Goal: Task Accomplishment & Management: Complete application form

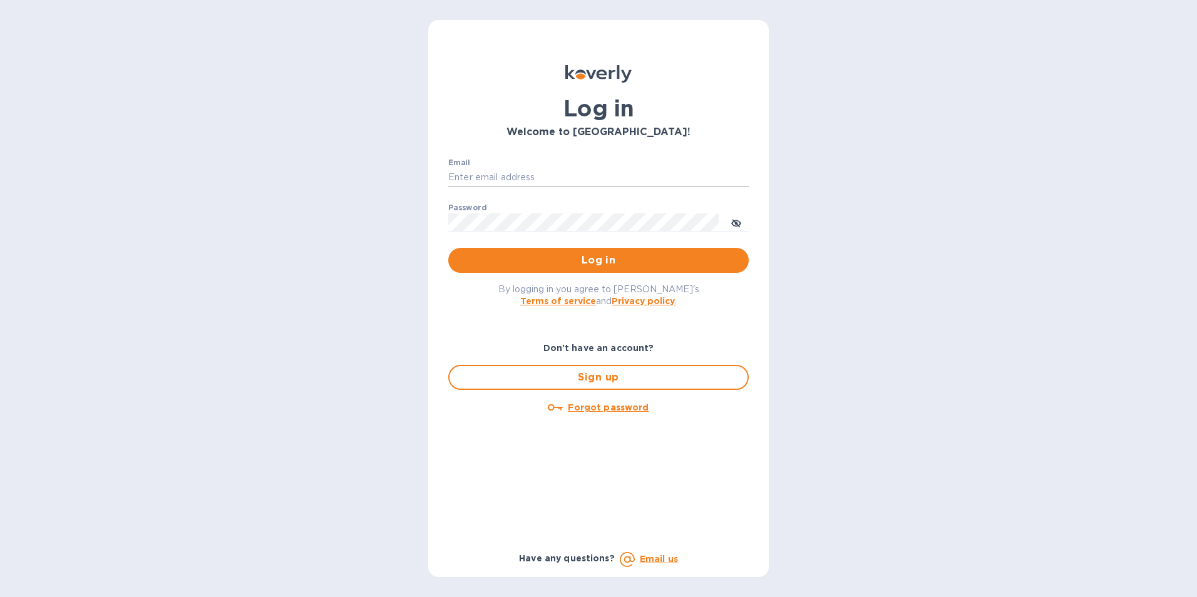
click at [488, 182] on input "Email" at bounding box center [598, 177] width 301 height 19
type input "kcadmin@kcarlton.com"
click at [741, 224] on icon "toggle password visibility" at bounding box center [736, 223] width 10 height 6
click at [684, 256] on span "Log in" at bounding box center [598, 260] width 281 height 15
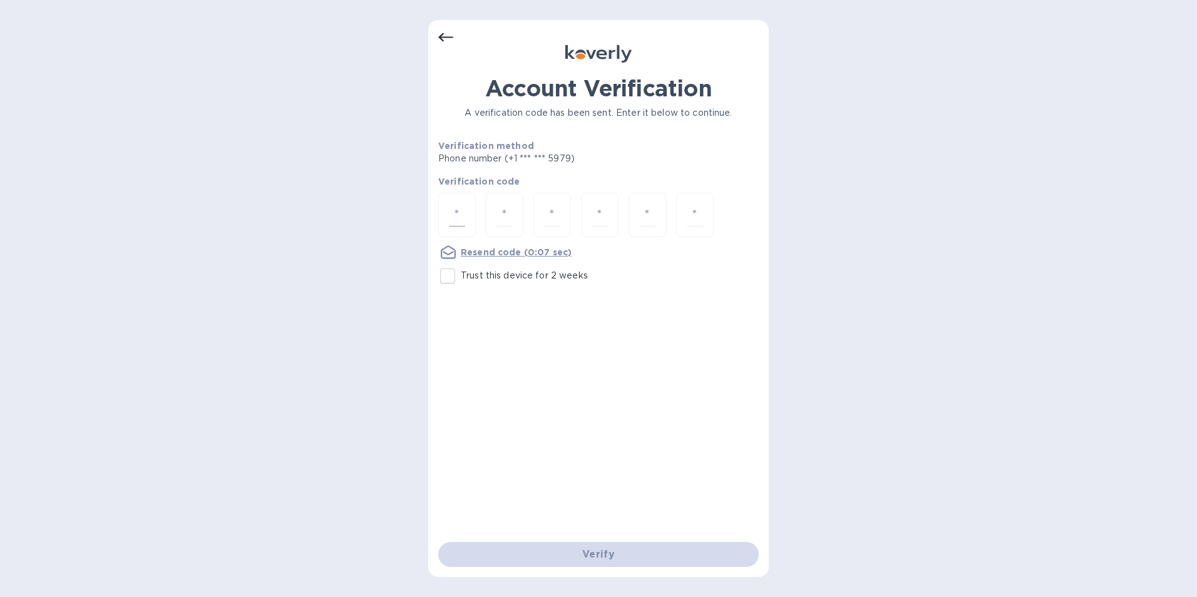
click at [453, 205] on input "number" at bounding box center [457, 215] width 16 height 23
type input "1"
type input "5"
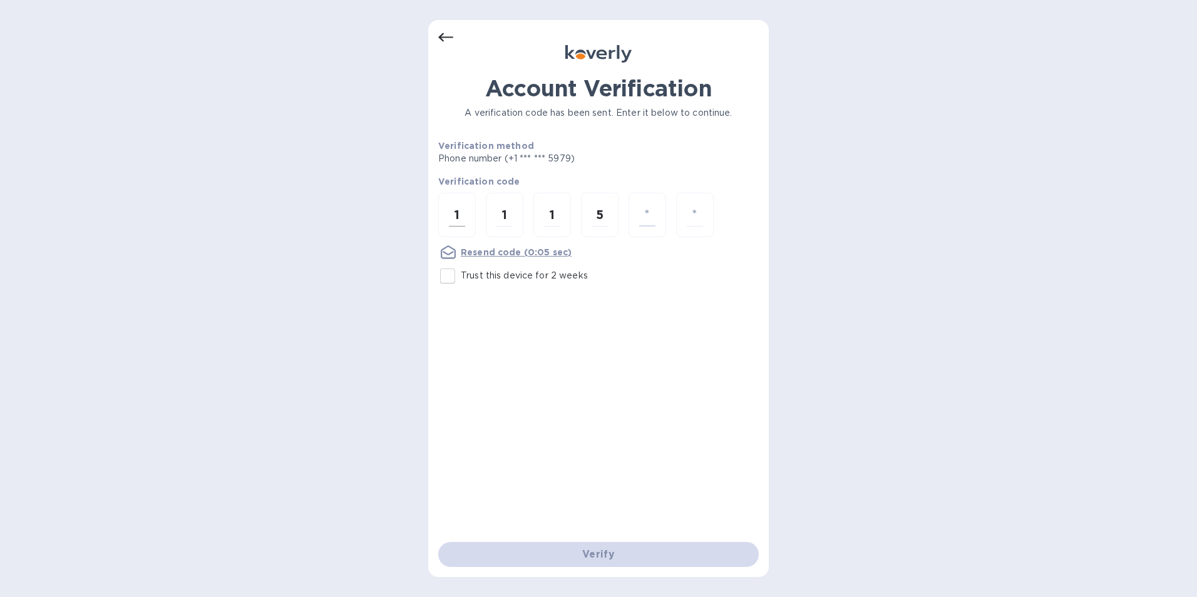
type input "6"
type input "4"
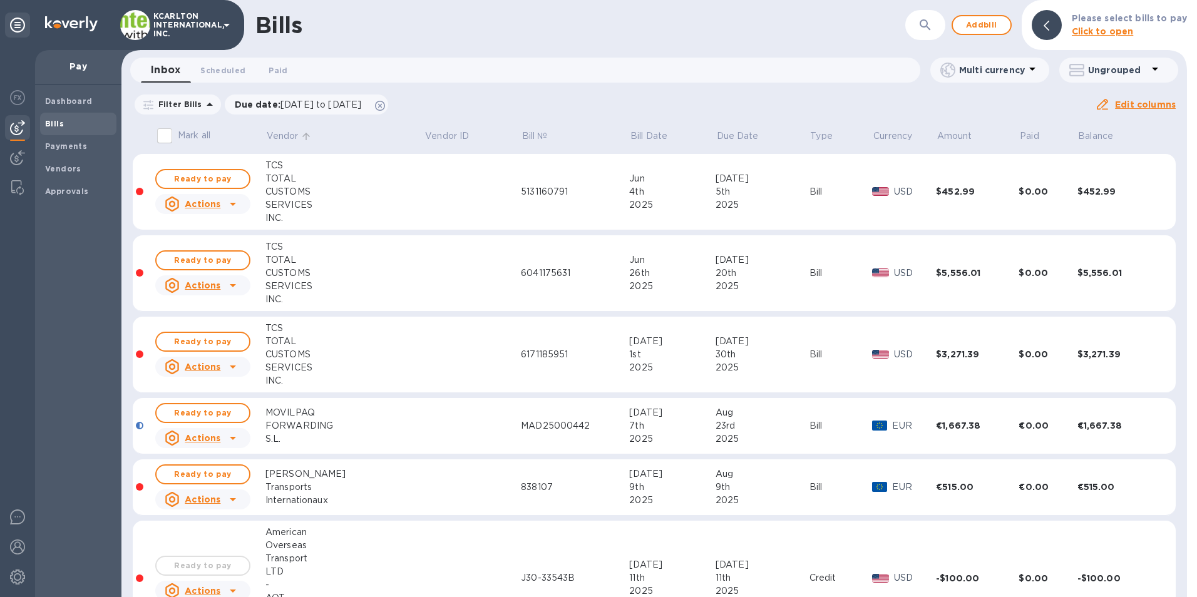
drag, startPoint x: 282, startPoint y: 138, endPoint x: 254, endPoint y: 138, distance: 28.2
click at [282, 138] on p "Vendor" at bounding box center [283, 136] width 32 height 13
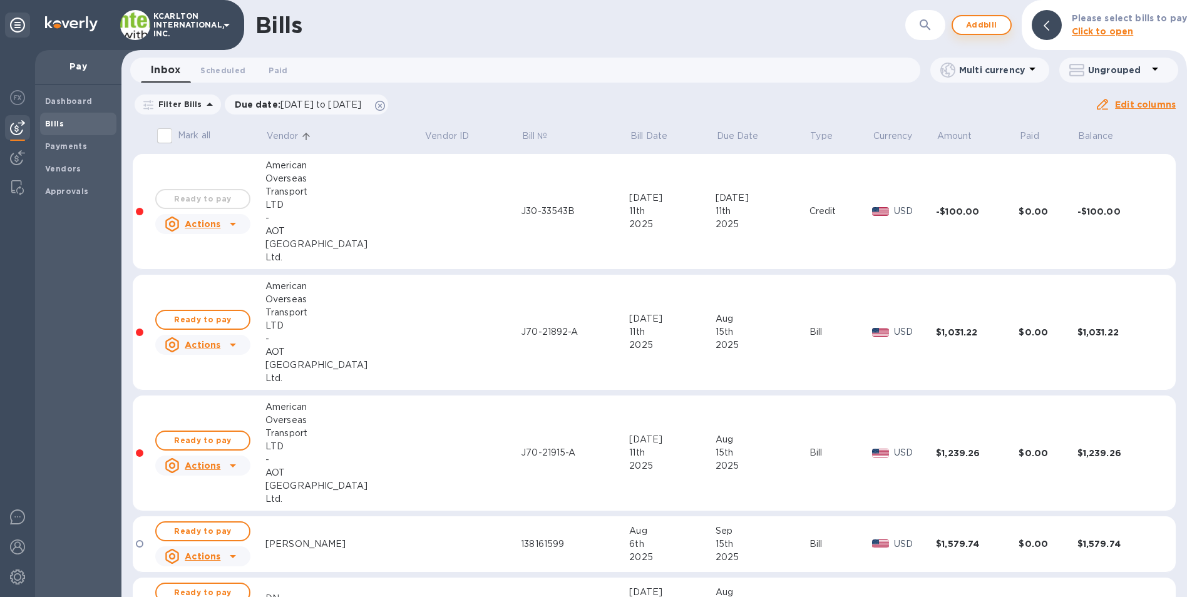
click at [977, 21] on span "Add bill" at bounding box center [982, 25] width 38 height 15
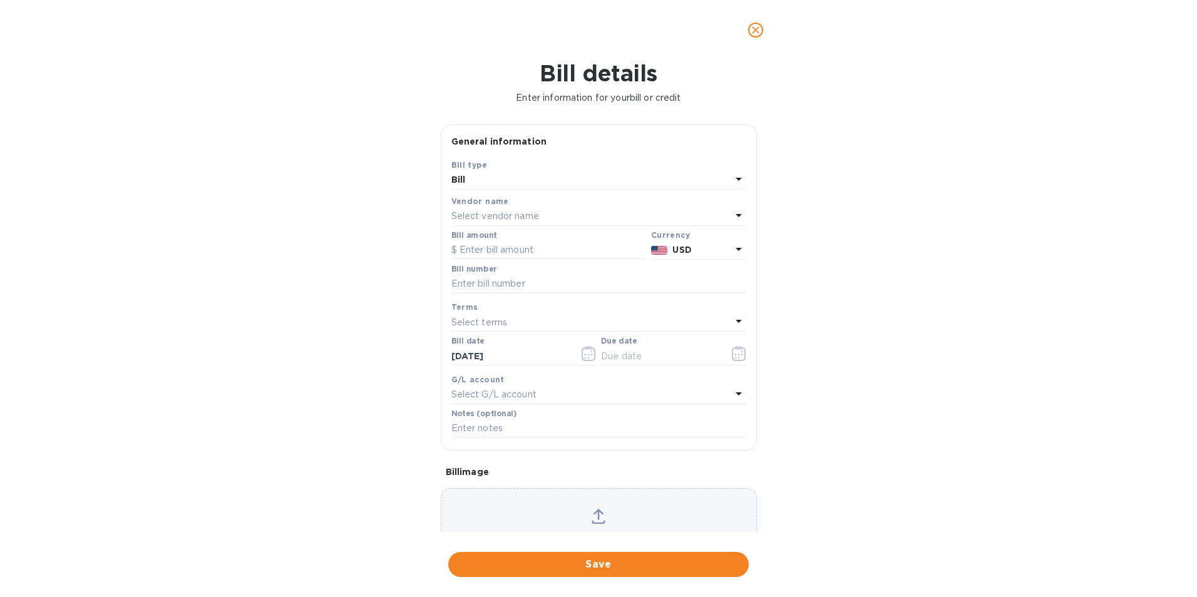
click at [490, 220] on p "Select vendor name" at bounding box center [496, 216] width 88 height 13
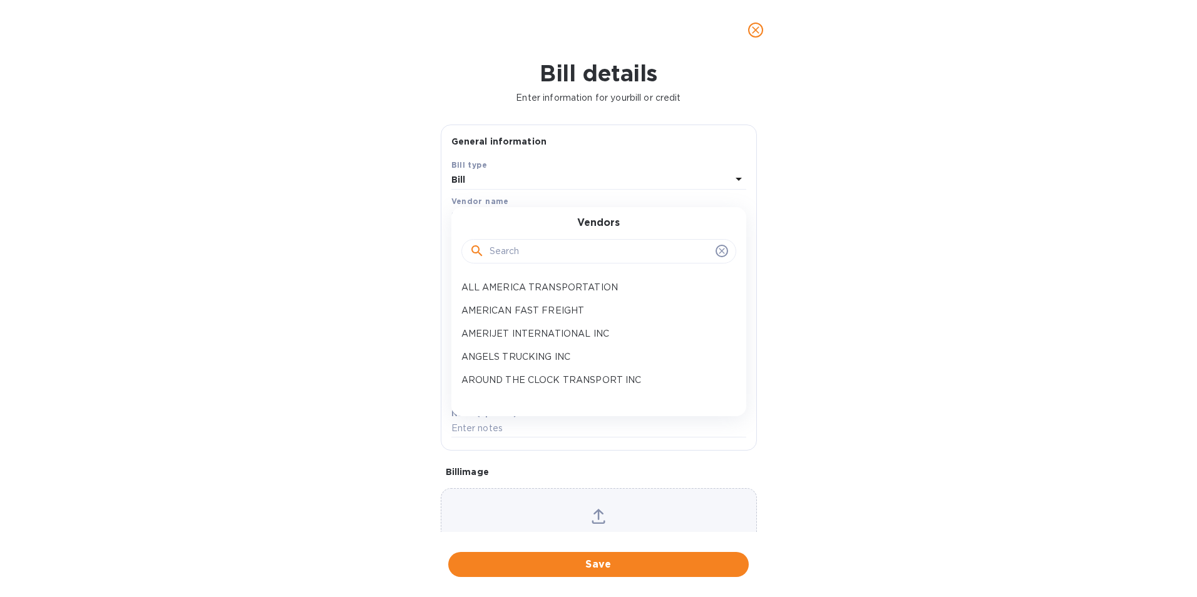
click at [502, 247] on input "text" at bounding box center [600, 251] width 221 height 19
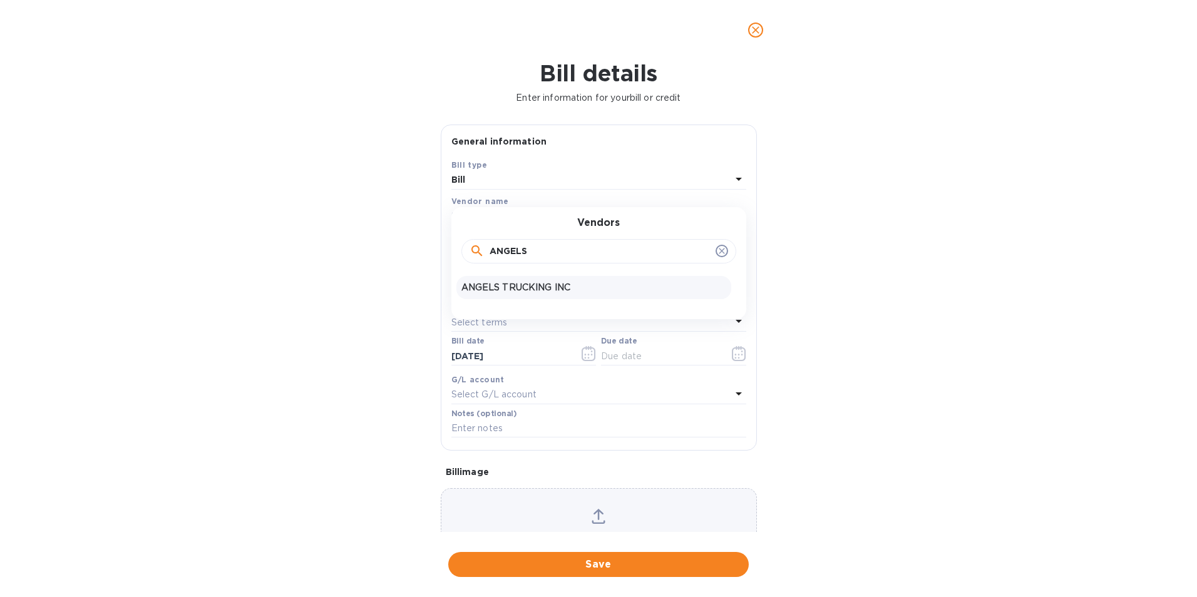
type input "ANGELS"
click at [514, 281] on div "ANGELS TRUCKING INC" at bounding box center [594, 287] width 275 height 23
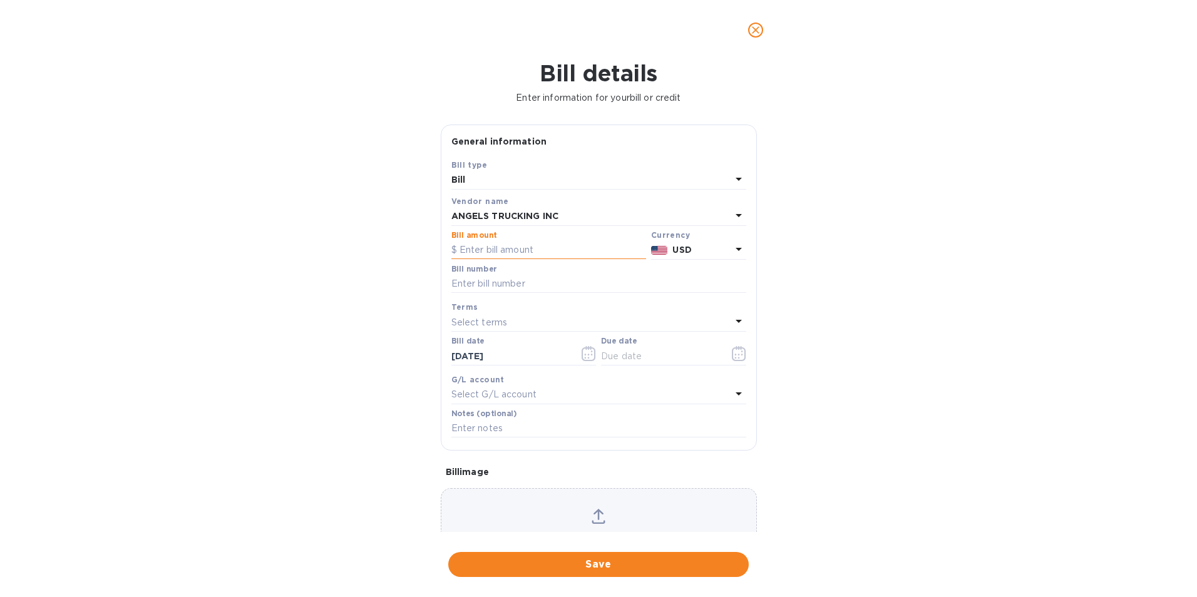
click at [517, 254] on input "text" at bounding box center [549, 250] width 195 height 19
type input "380.63"
click at [512, 281] on input "text" at bounding box center [599, 284] width 295 height 19
type input "KCA1001-68"
click at [732, 356] on icon "button" at bounding box center [739, 353] width 14 height 15
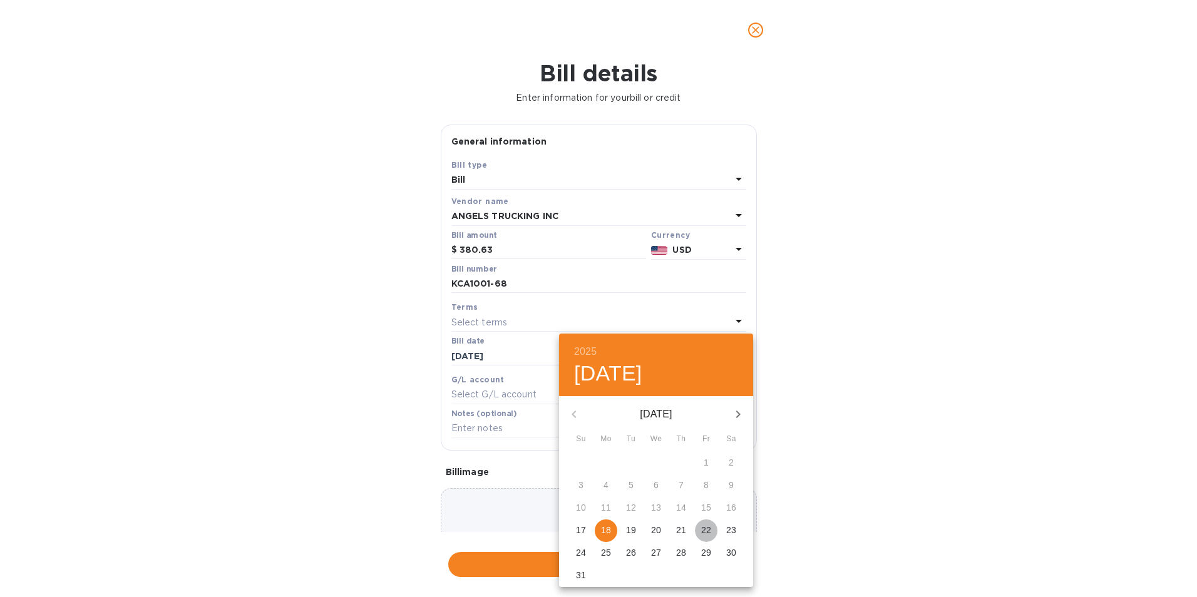
click at [700, 530] on span "22" at bounding box center [706, 530] width 23 height 13
type input "[DATE]"
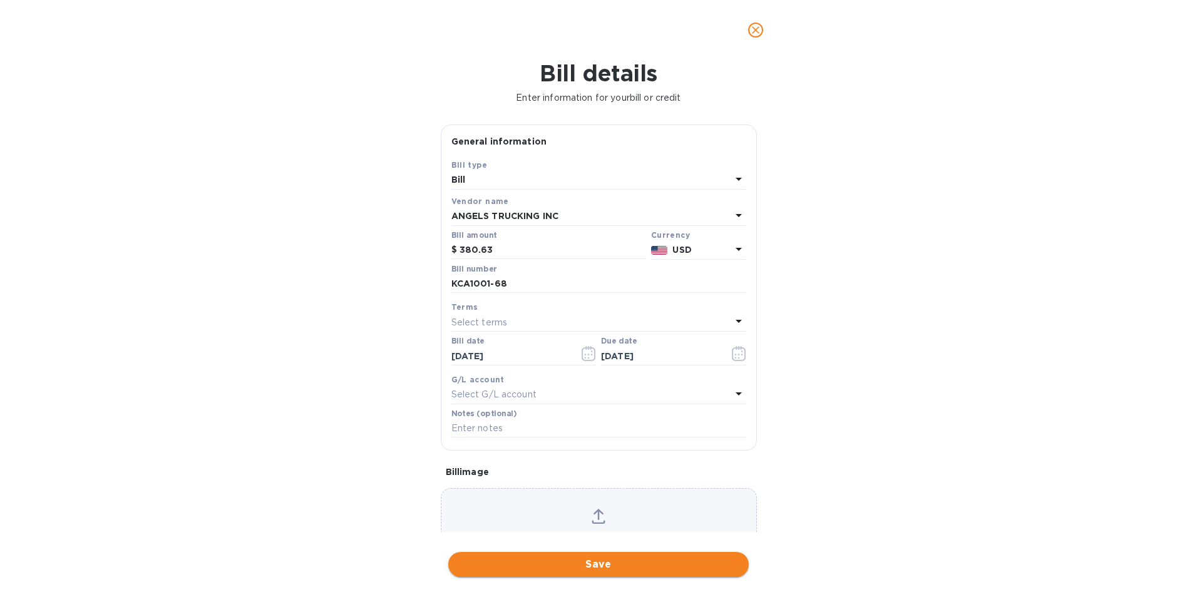
click at [543, 556] on button "Save" at bounding box center [598, 564] width 301 height 25
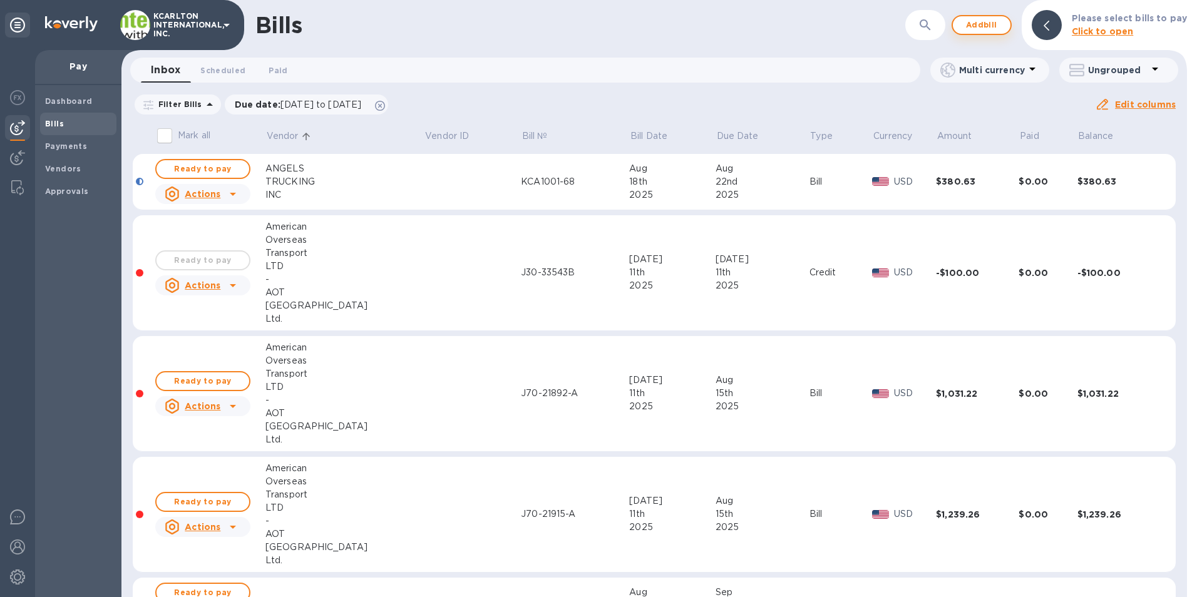
click at [986, 29] on span "Add bill" at bounding box center [982, 25] width 38 height 15
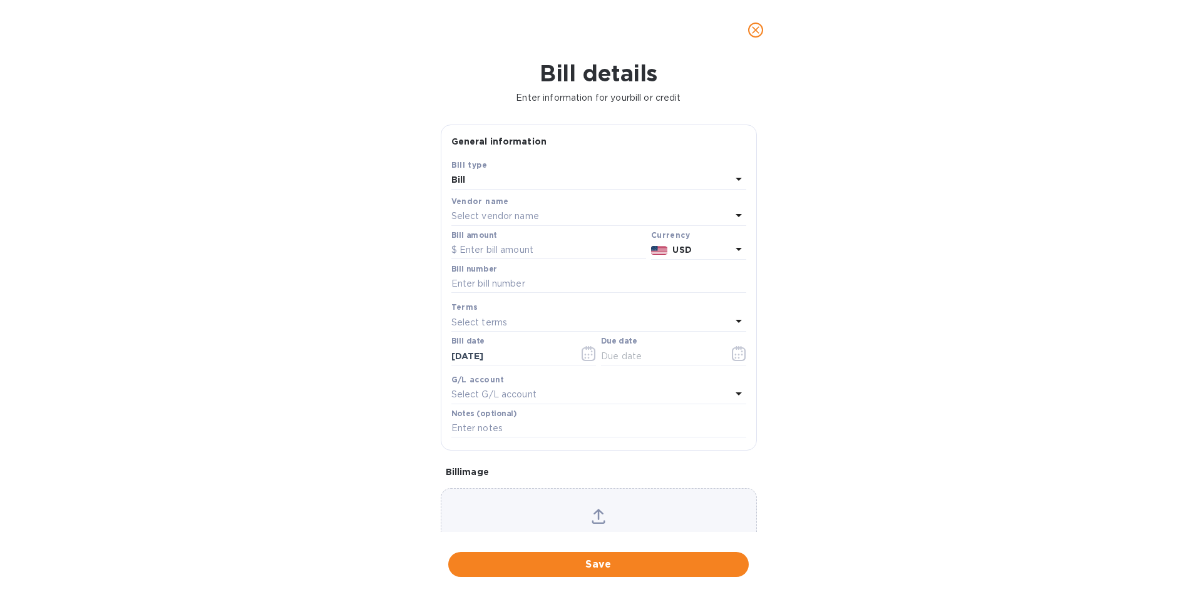
click at [525, 215] on p "Select vendor name" at bounding box center [496, 216] width 88 height 13
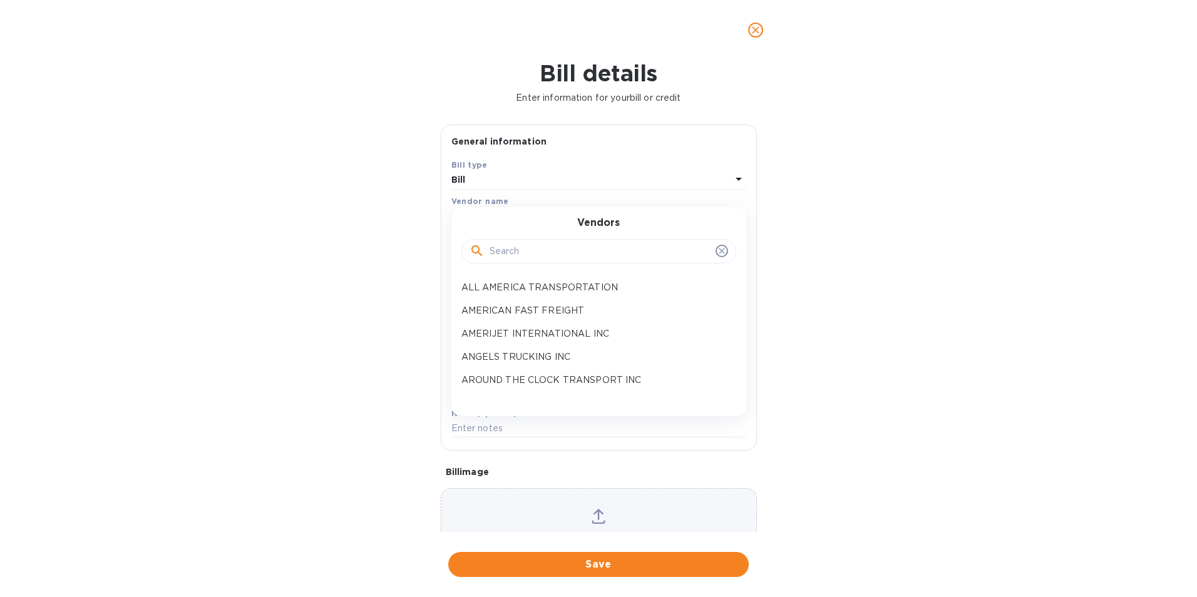
click at [529, 258] on input "text" at bounding box center [600, 251] width 221 height 19
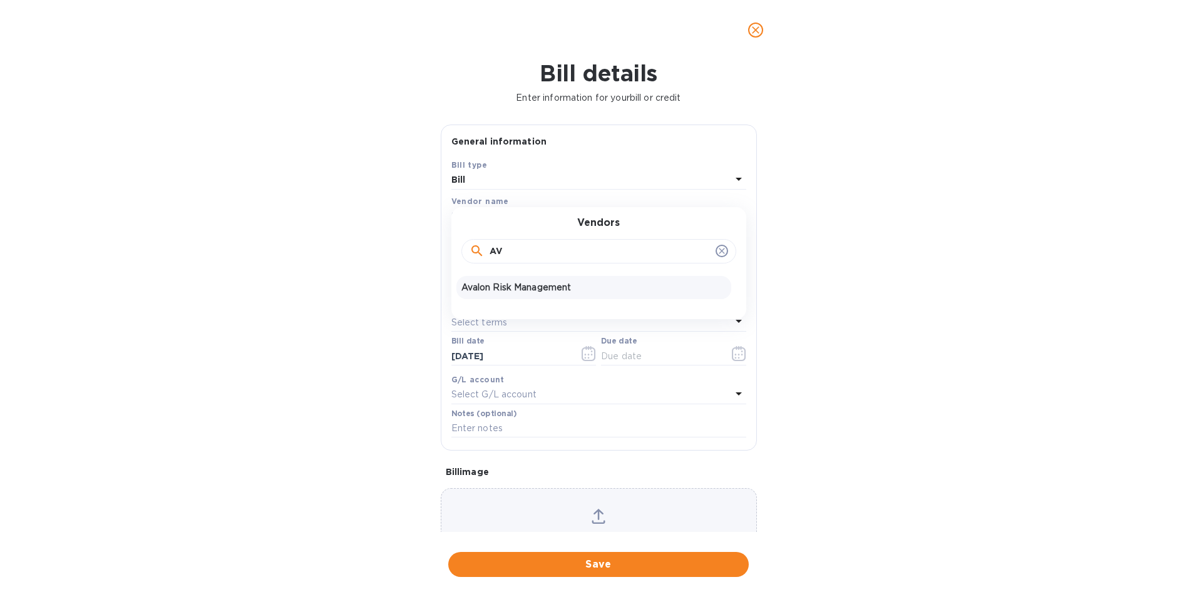
type input "AV"
click at [532, 288] on p "Avalon Risk Management" at bounding box center [594, 287] width 265 height 13
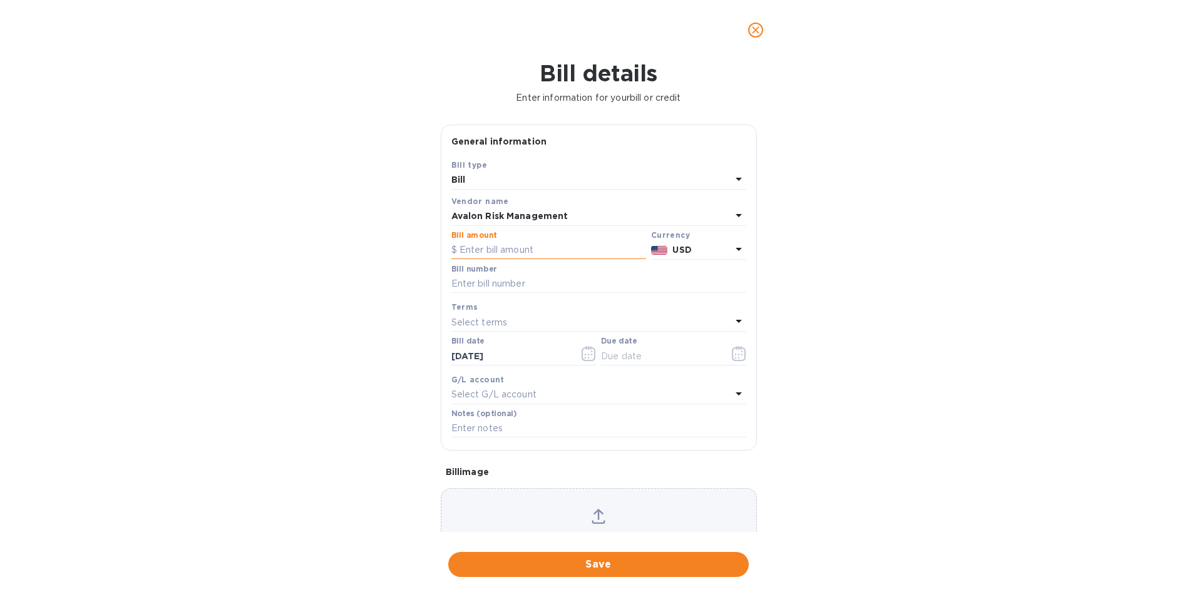
click at [530, 247] on input "text" at bounding box center [549, 250] width 195 height 19
type input "358.01"
click at [517, 277] on input "text" at bounding box center [599, 284] width 295 height 19
type input "1027177"
click at [739, 358] on icon "button" at bounding box center [739, 353] width 14 height 15
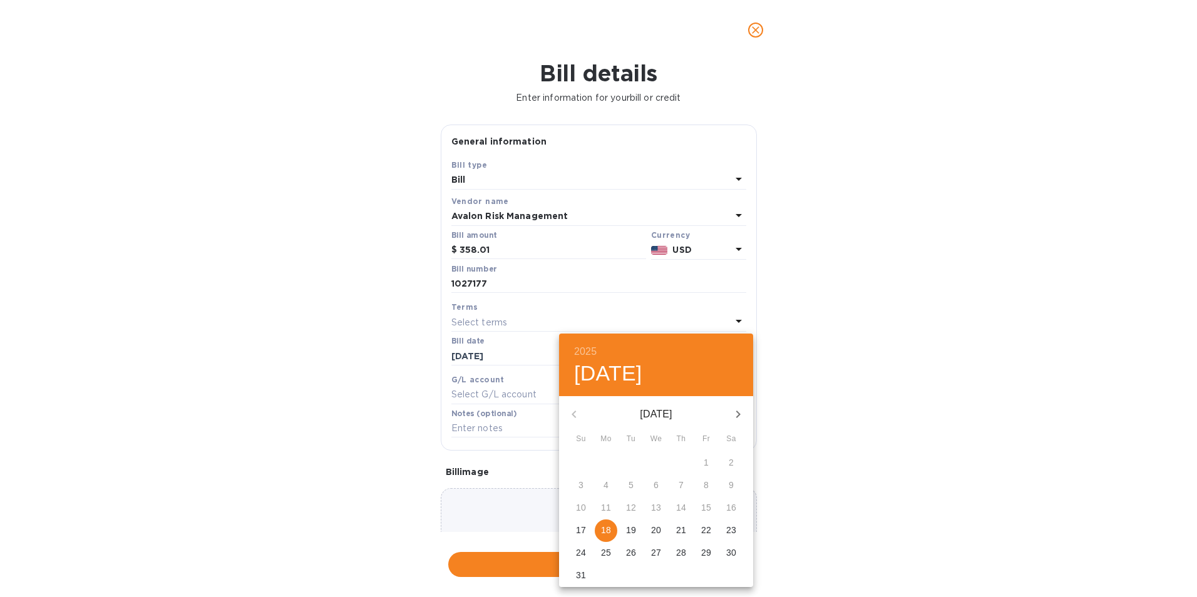
click at [706, 524] on p "22" at bounding box center [706, 530] width 10 height 13
type input "[DATE]"
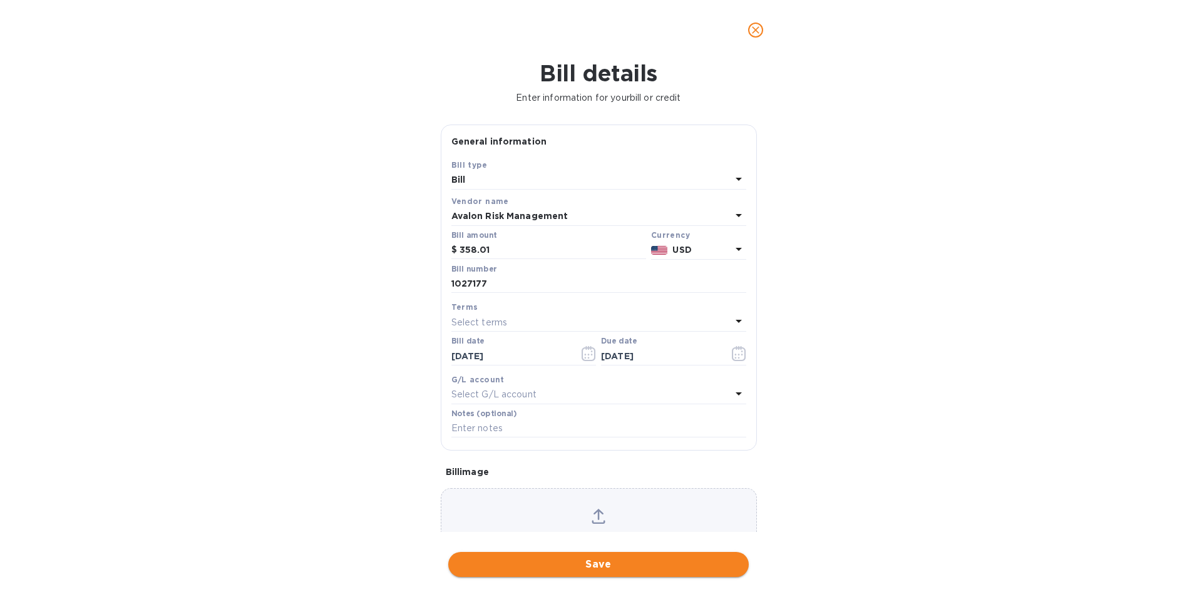
click at [681, 565] on span "Save" at bounding box center [598, 564] width 281 height 15
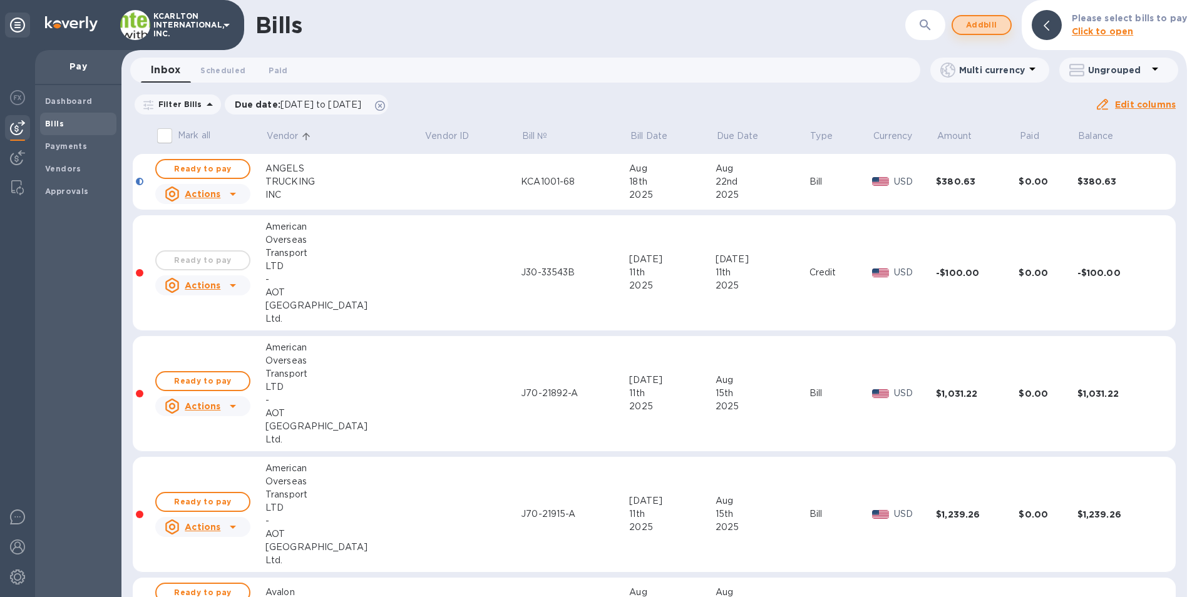
click at [969, 22] on span "Add bill" at bounding box center [982, 25] width 38 height 15
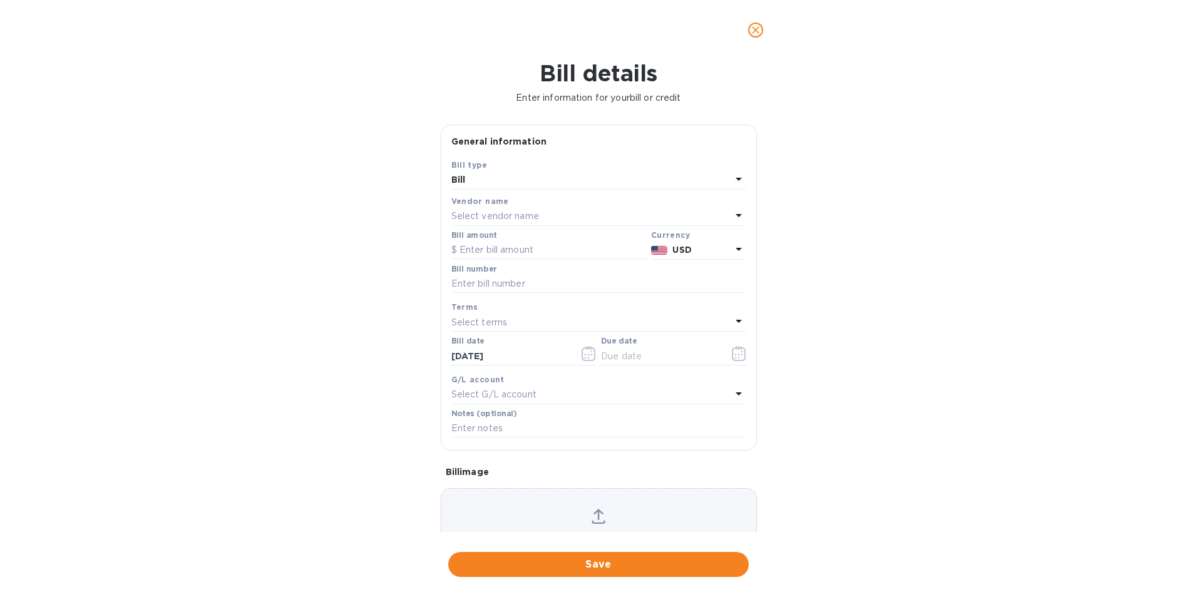
click at [515, 217] on p "Select vendor name" at bounding box center [496, 216] width 88 height 13
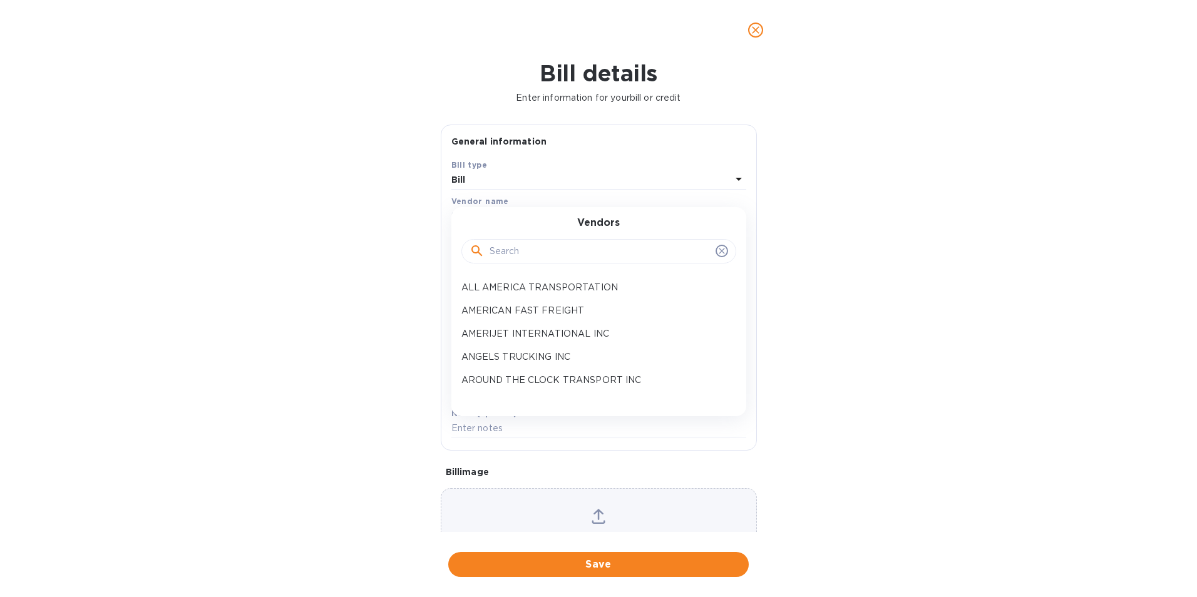
click at [519, 245] on input "text" at bounding box center [600, 251] width 221 height 19
type input "ECU"
click at [515, 287] on p "ECU TRUCKING" at bounding box center [594, 287] width 265 height 13
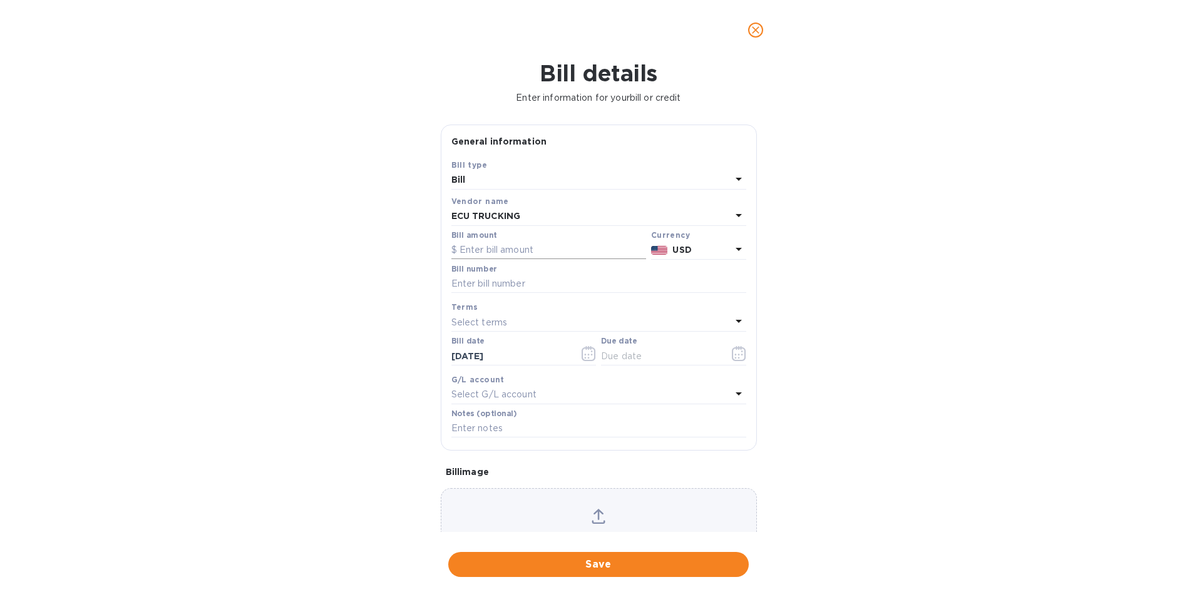
click at [515, 250] on input "text" at bounding box center [549, 250] width 195 height 19
type input "1,345.63"
click at [501, 277] on input "text" at bounding box center [599, 284] width 295 height 19
type input "292468, 292130, 292556"
click at [733, 354] on icon "button" at bounding box center [739, 353] width 14 height 15
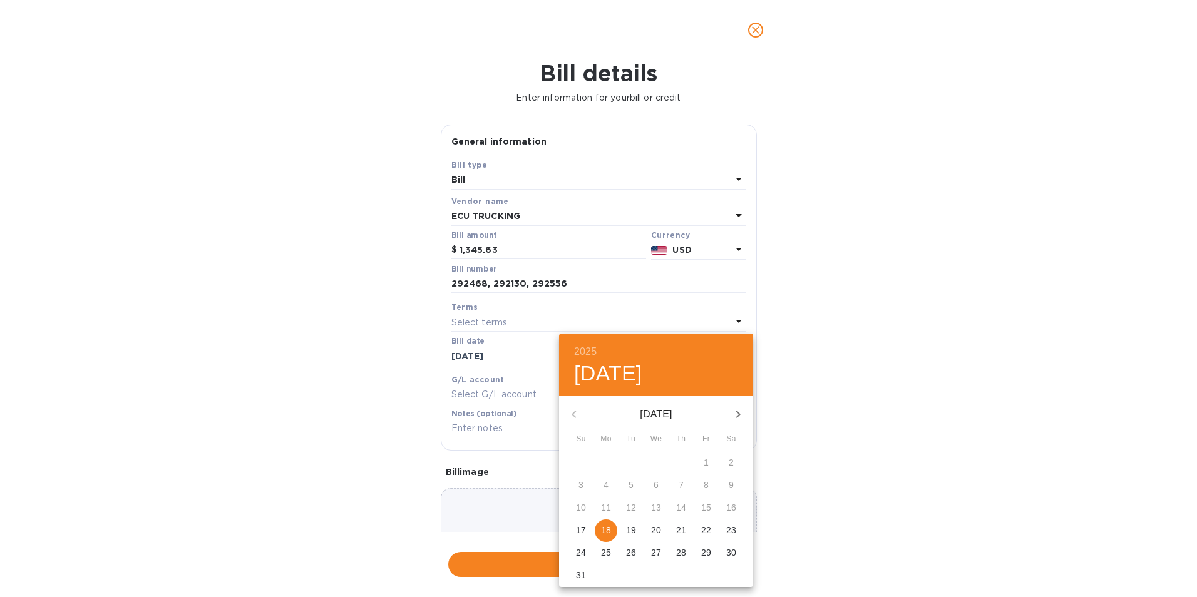
click at [708, 525] on p "22" at bounding box center [706, 530] width 10 height 13
type input "[DATE]"
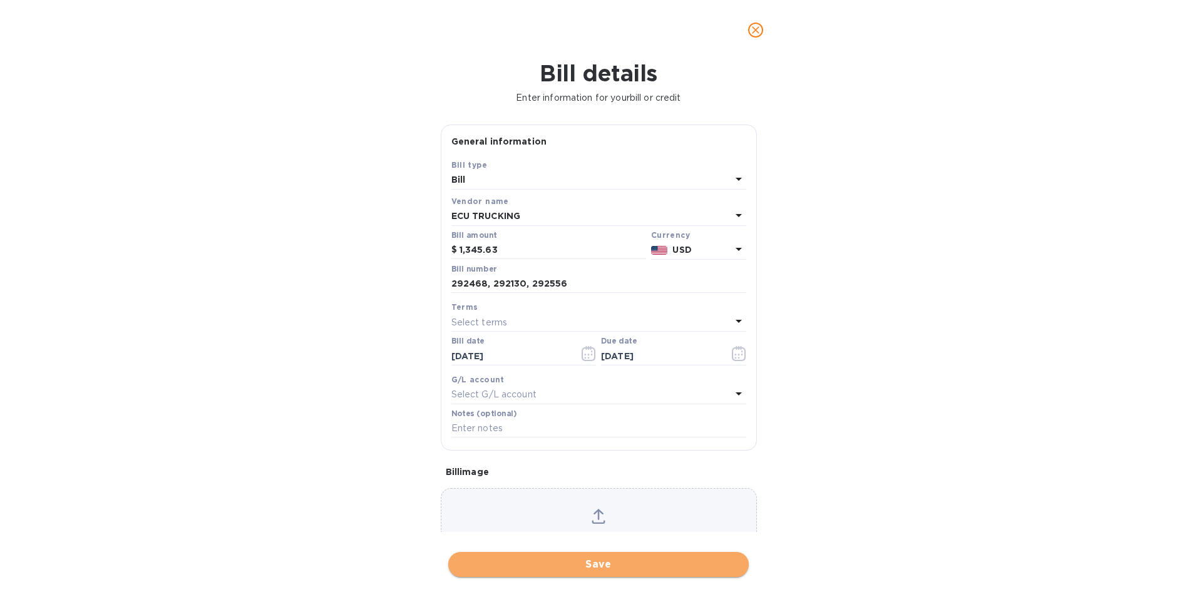
click at [640, 562] on span "Save" at bounding box center [598, 564] width 281 height 15
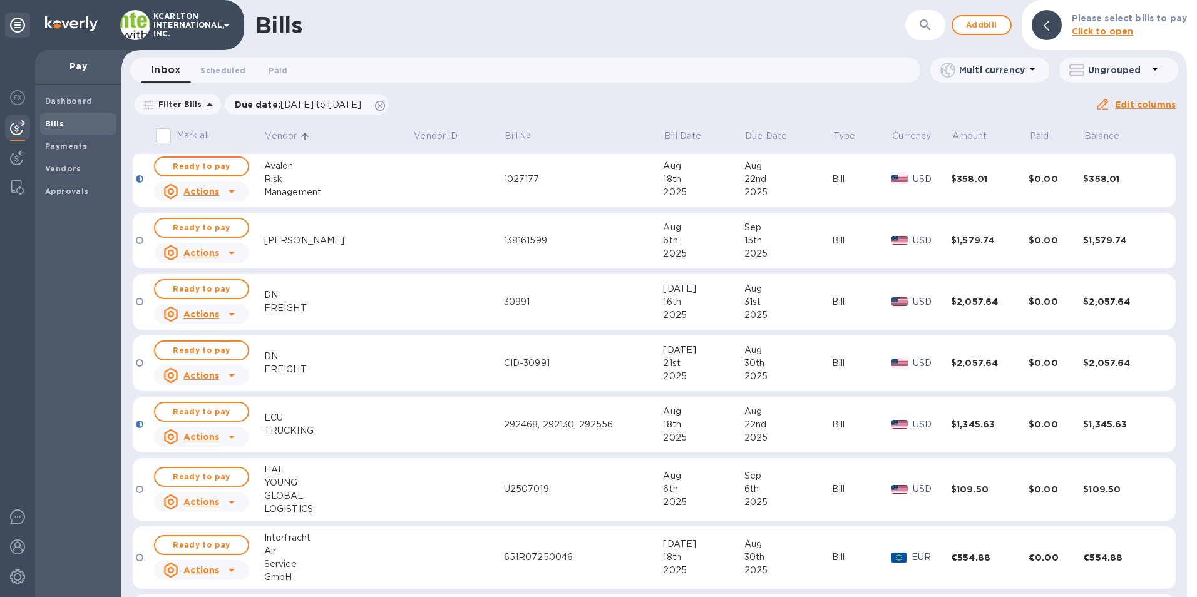
scroll to position [438, 0]
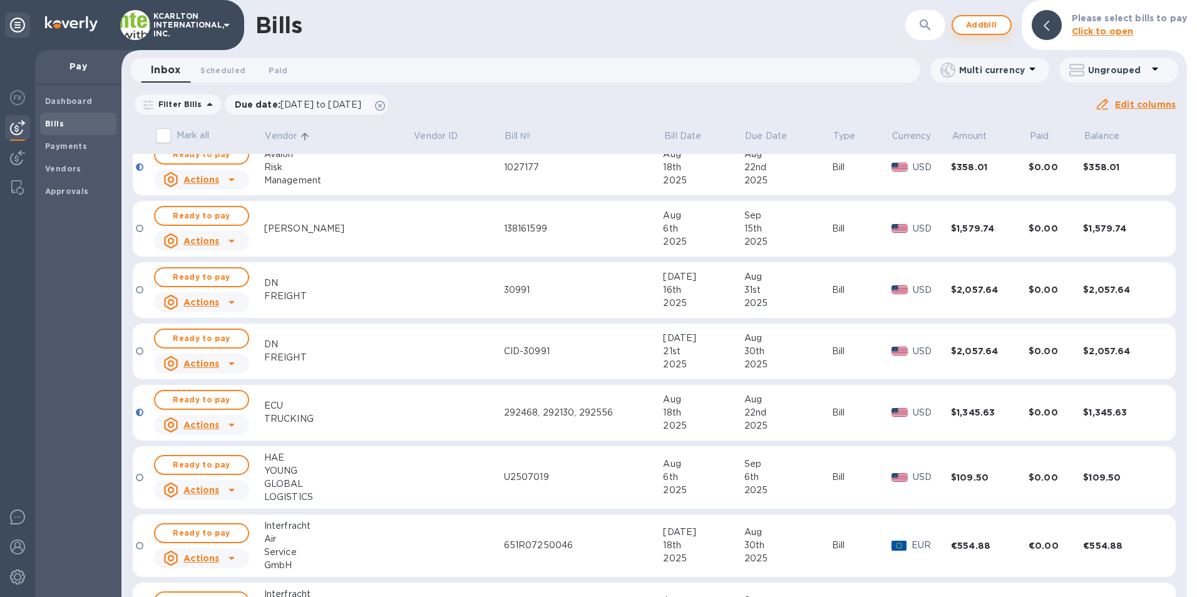
click at [991, 24] on span "Add bill" at bounding box center [982, 25] width 38 height 15
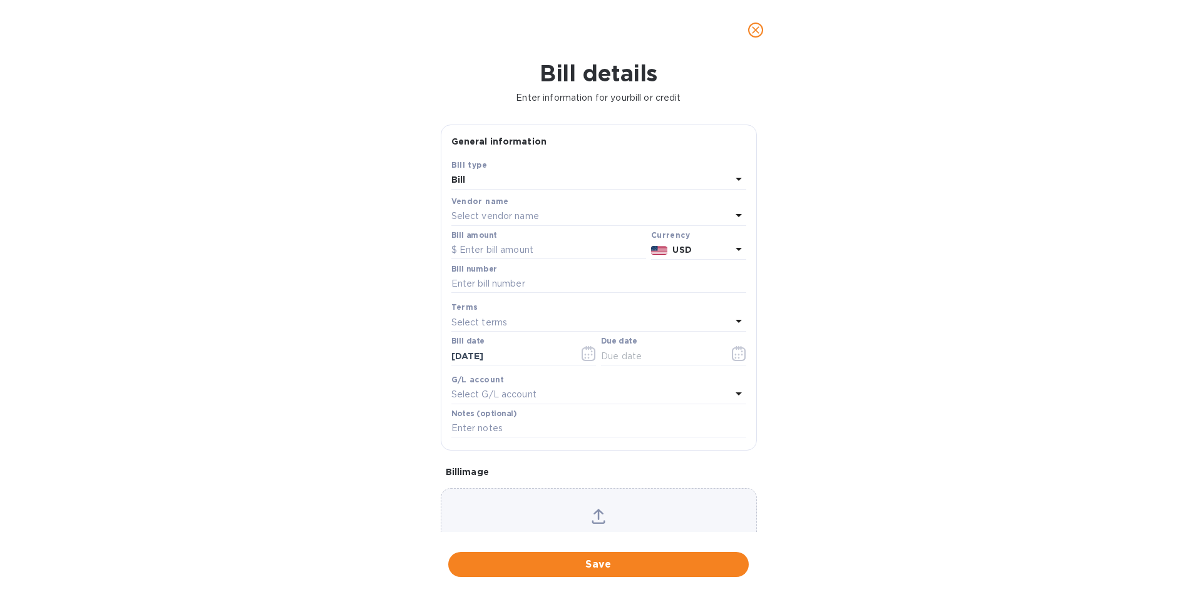
click at [534, 208] on div "Select vendor name" at bounding box center [592, 217] width 280 height 18
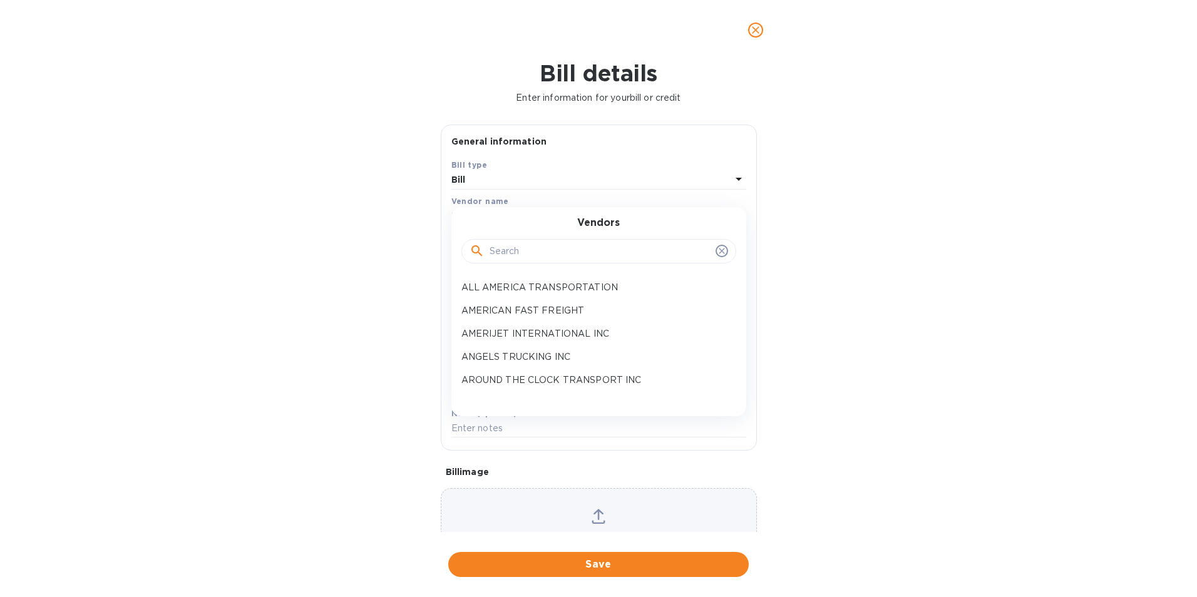
click at [525, 250] on input "text" at bounding box center [600, 251] width 221 height 19
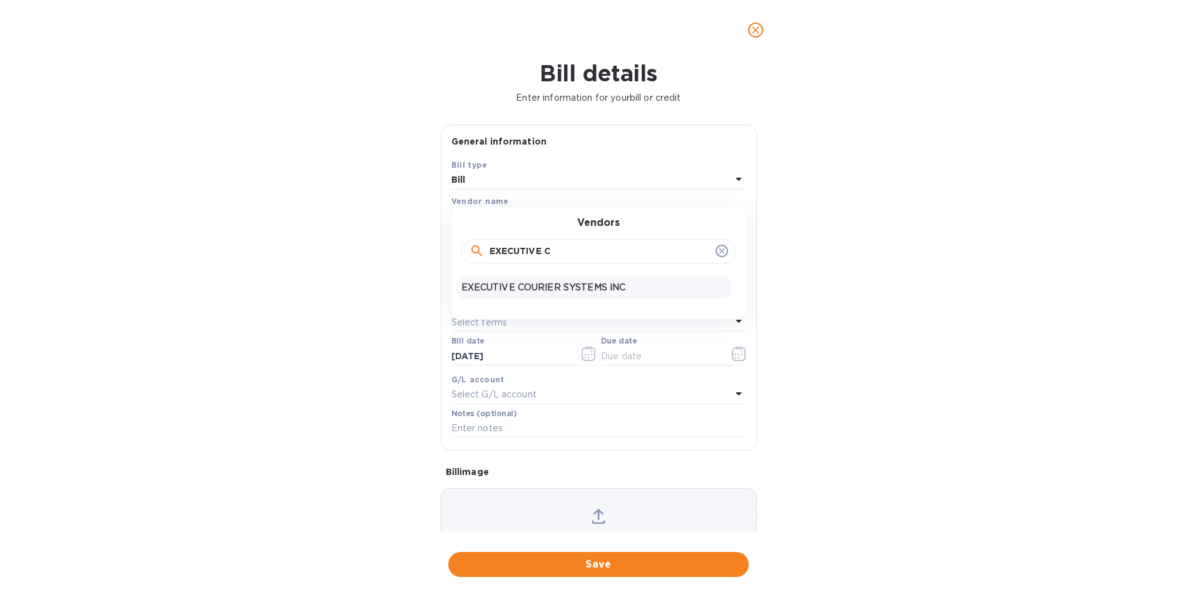
type input "EXECUTIVE C"
click at [528, 278] on div "EXECUTIVE COURIER SYSTEMS INC" at bounding box center [594, 287] width 275 height 23
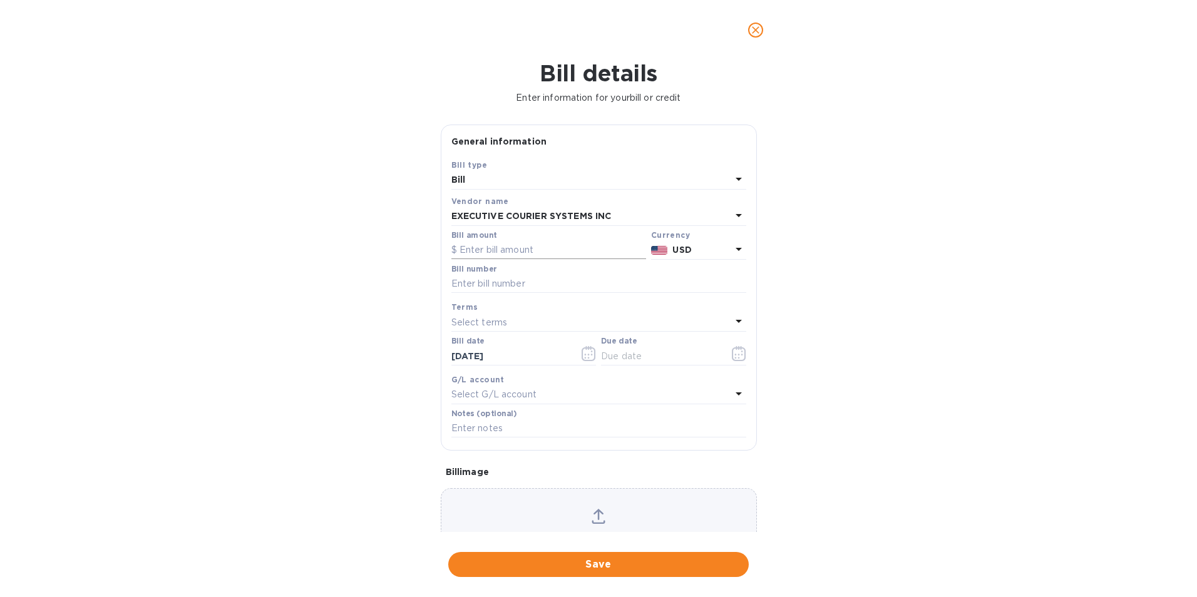
click at [528, 254] on input "text" at bounding box center [549, 250] width 195 height 19
type input "1,514.98"
click at [525, 281] on input "text" at bounding box center [599, 284] width 295 height 19
type input "08132025318"
click at [738, 349] on icon "button" at bounding box center [739, 353] width 14 height 15
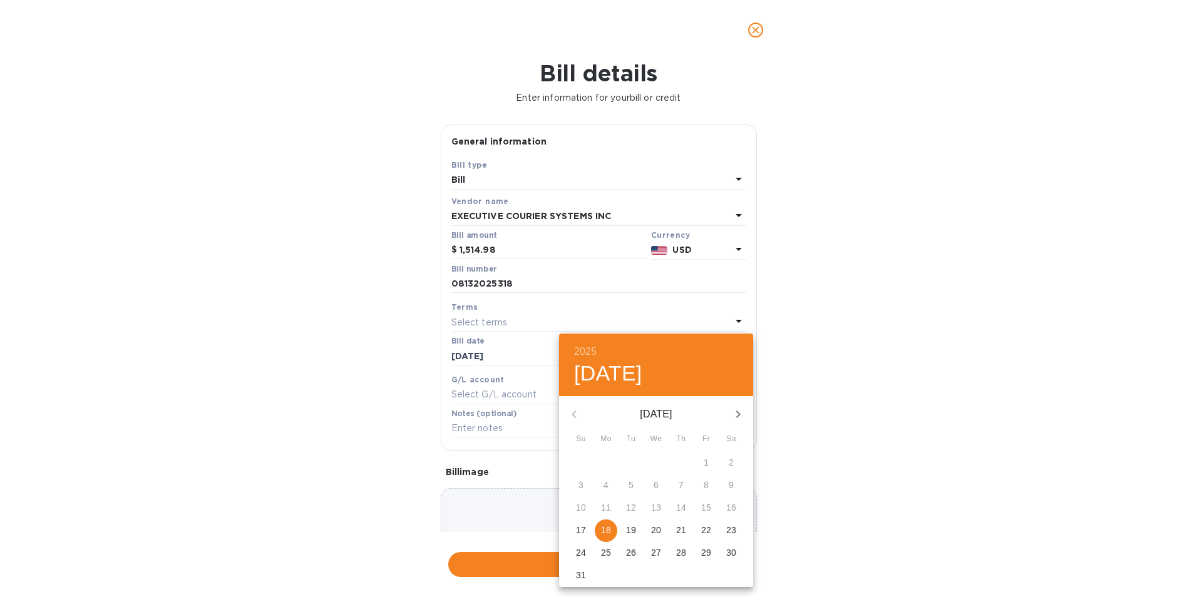
click at [710, 530] on p "22" at bounding box center [706, 530] width 10 height 13
type input "[DATE]"
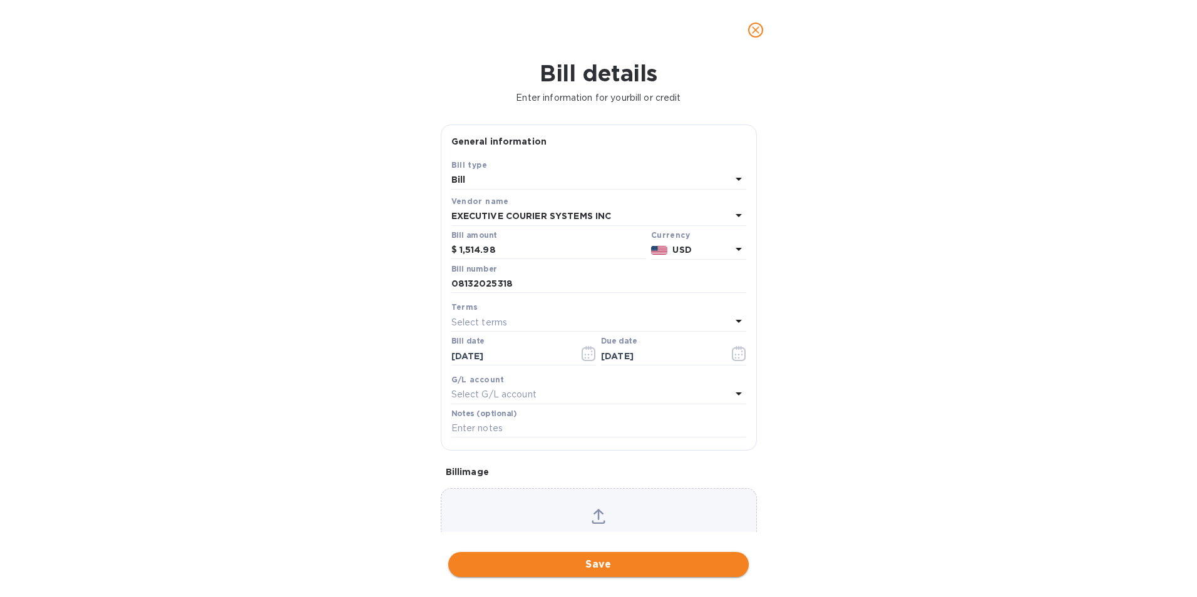
click at [682, 564] on span "Save" at bounding box center [598, 564] width 281 height 15
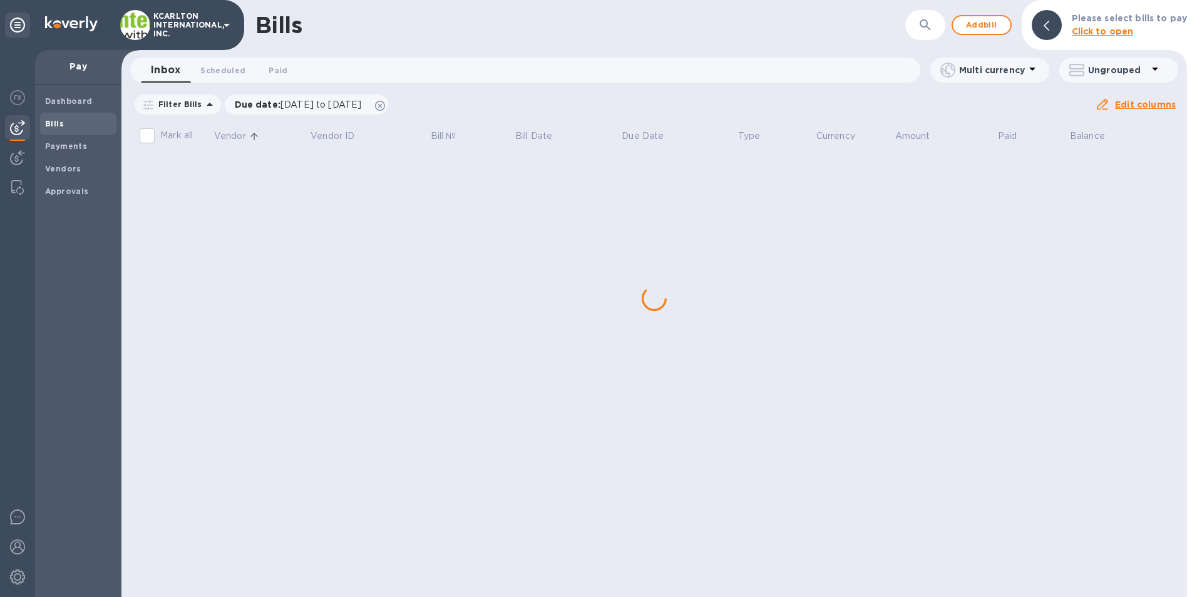
scroll to position [0, 0]
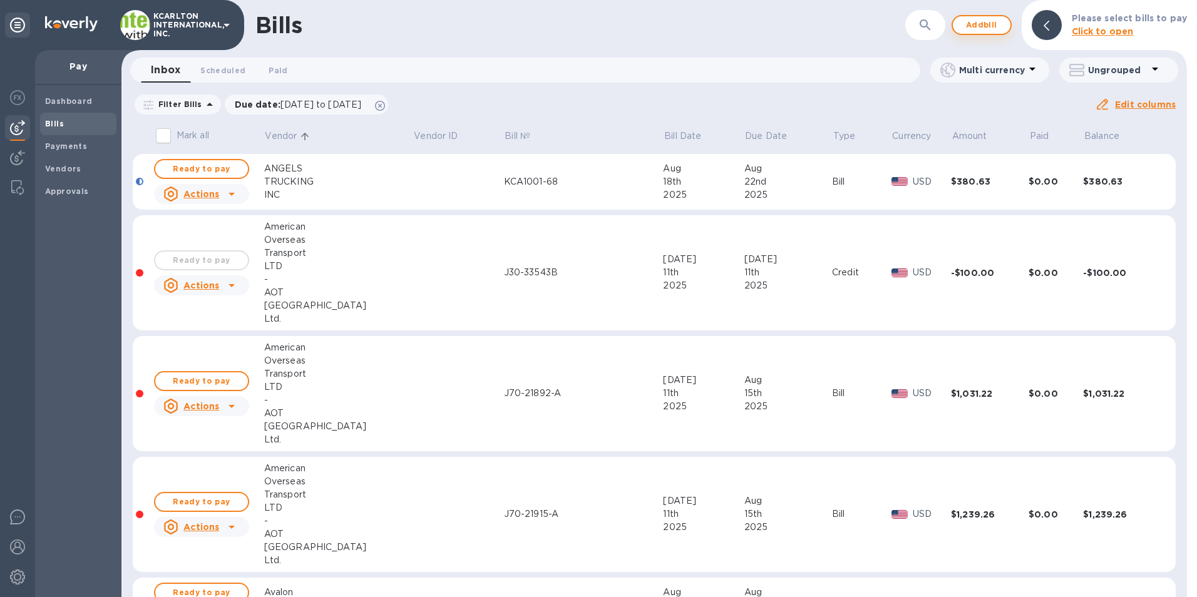
click at [979, 31] on span "Add bill" at bounding box center [982, 25] width 38 height 15
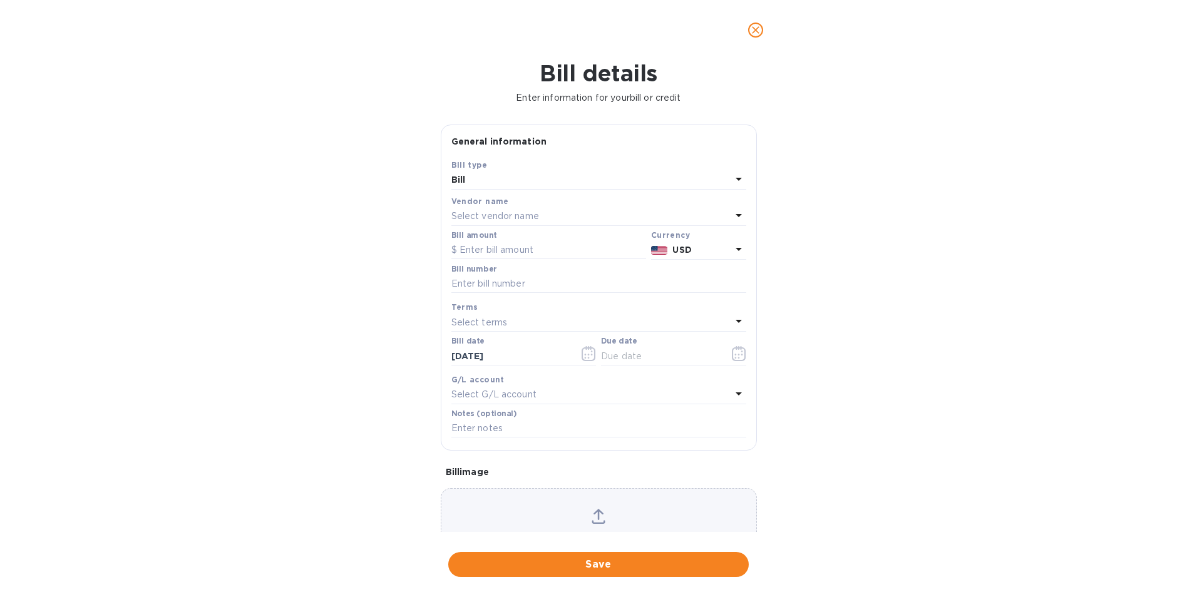
click at [483, 222] on p "Select vendor name" at bounding box center [496, 216] width 88 height 13
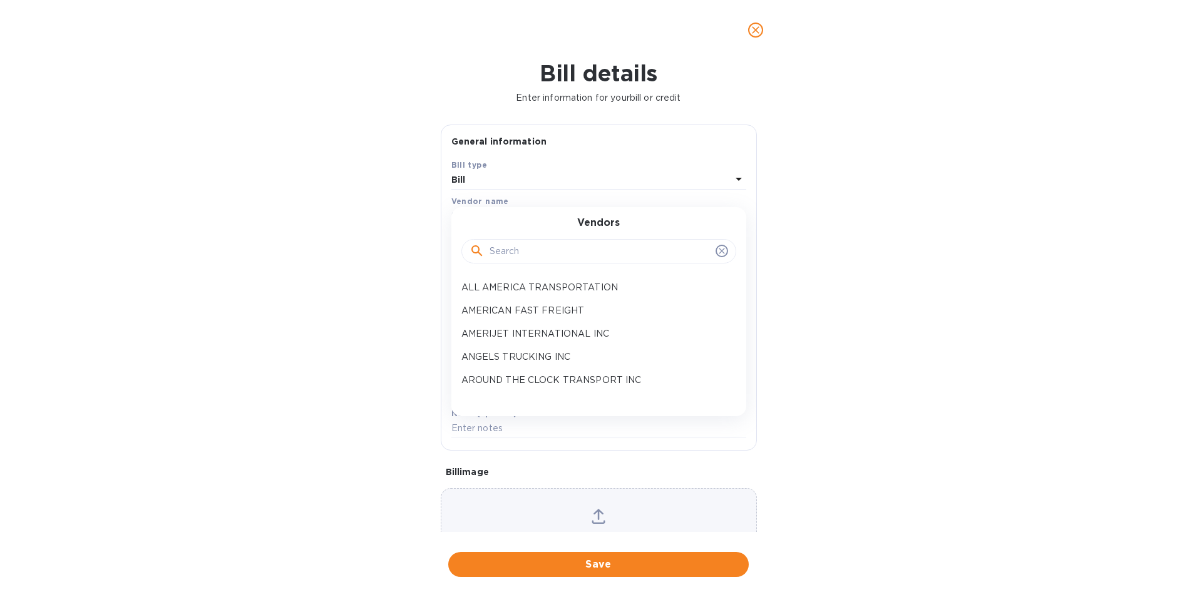
click at [497, 259] on input "text" at bounding box center [600, 251] width 221 height 19
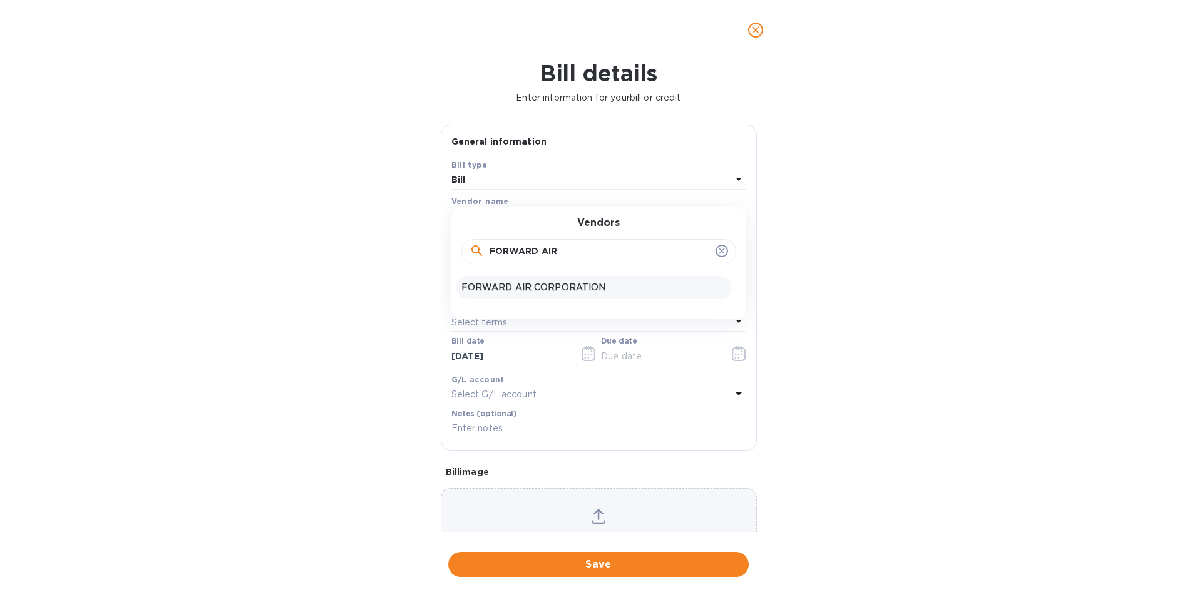
type input "FORWARD AIR"
click at [509, 284] on p "FORWARD AIR CORPORATION" at bounding box center [594, 287] width 265 height 13
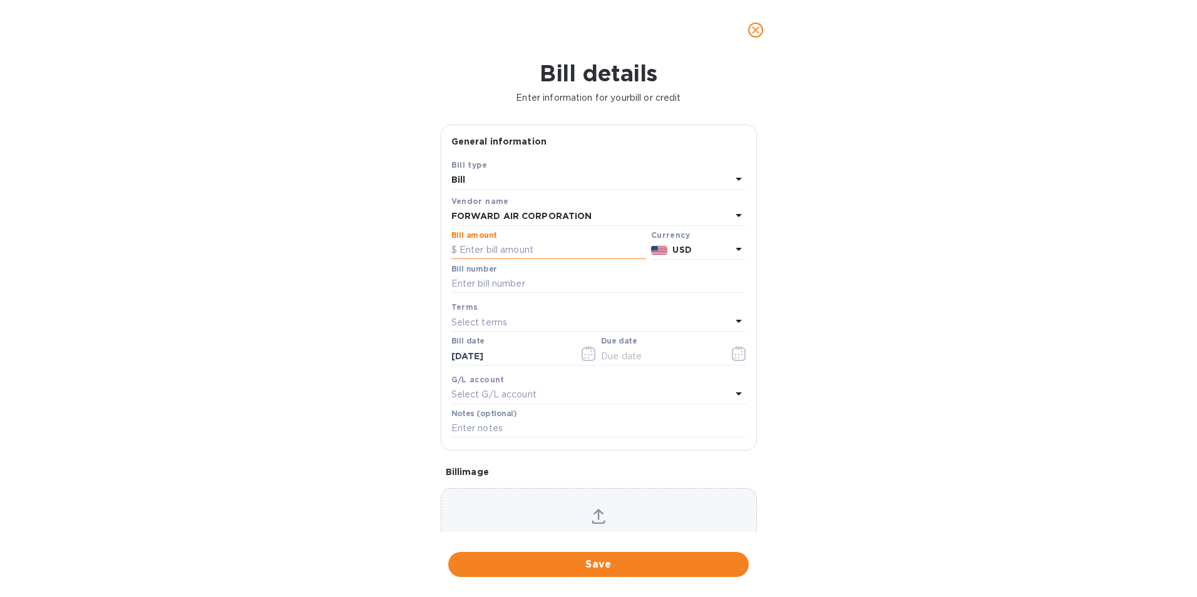
click at [501, 250] on input "text" at bounding box center [549, 250] width 195 height 19
type input "574.37"
drag, startPoint x: 497, startPoint y: 282, endPoint x: 470, endPoint y: 293, distance: 29.0
click at [497, 282] on input "text" at bounding box center [599, 284] width 295 height 19
type input "3593535"
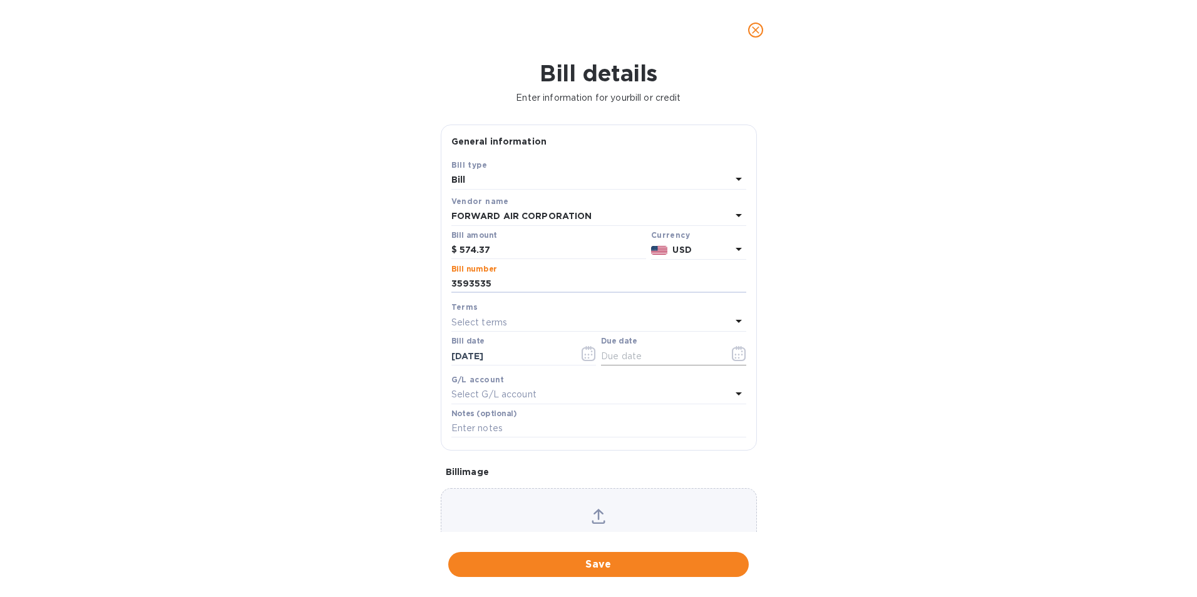
click at [732, 361] on icon "button" at bounding box center [739, 353] width 14 height 15
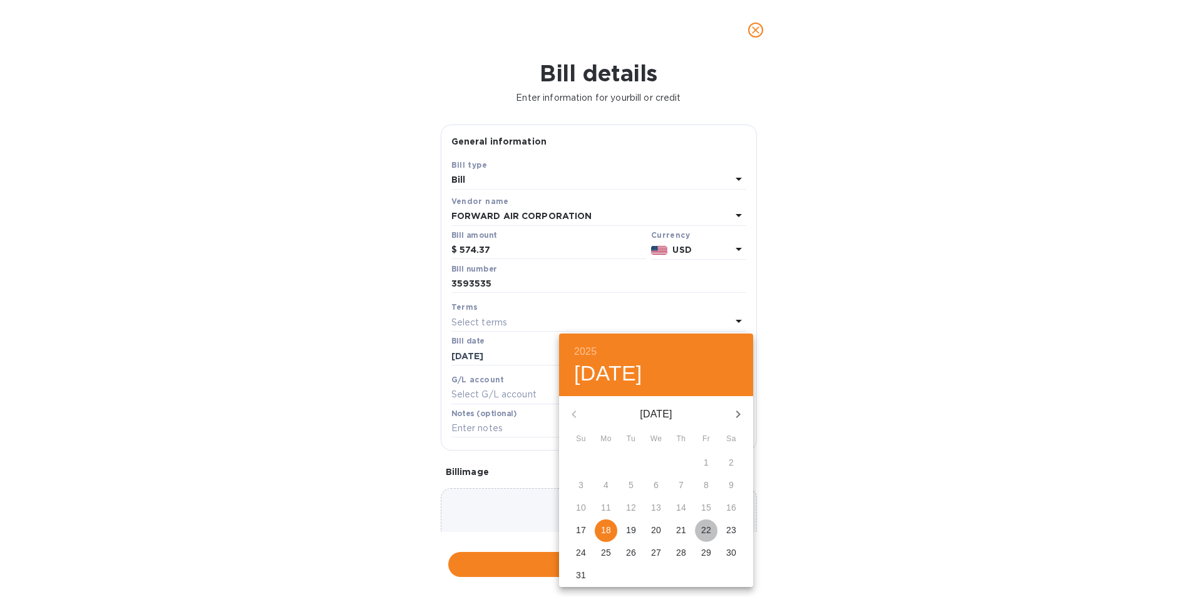
click at [702, 529] on p "22" at bounding box center [706, 530] width 10 height 13
type input "[DATE]"
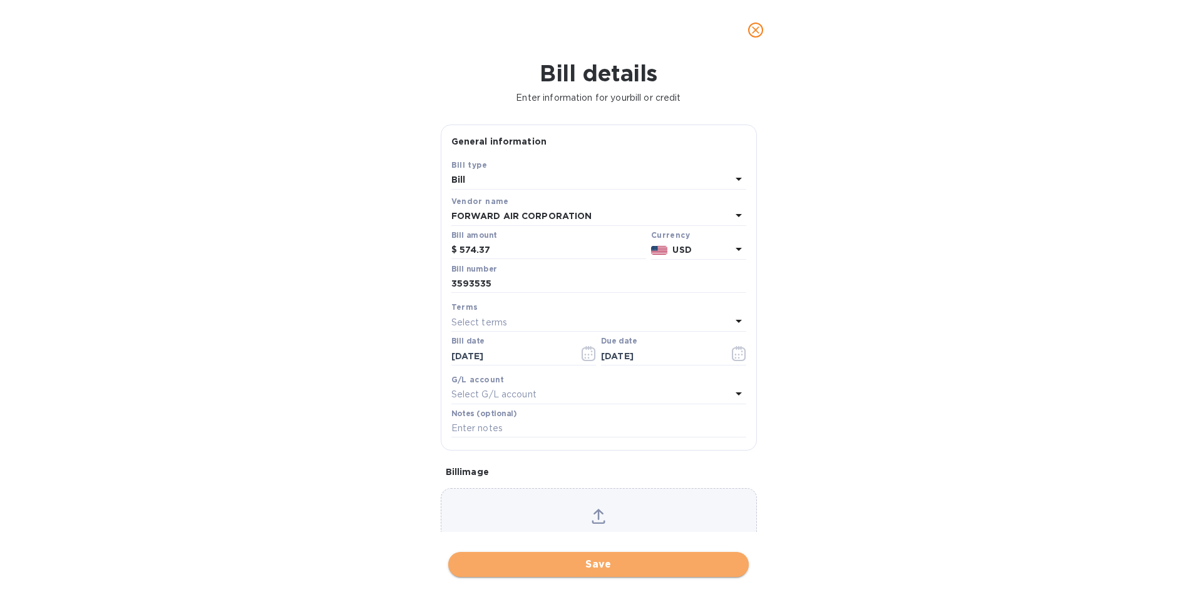
click at [582, 562] on span "Save" at bounding box center [598, 564] width 281 height 15
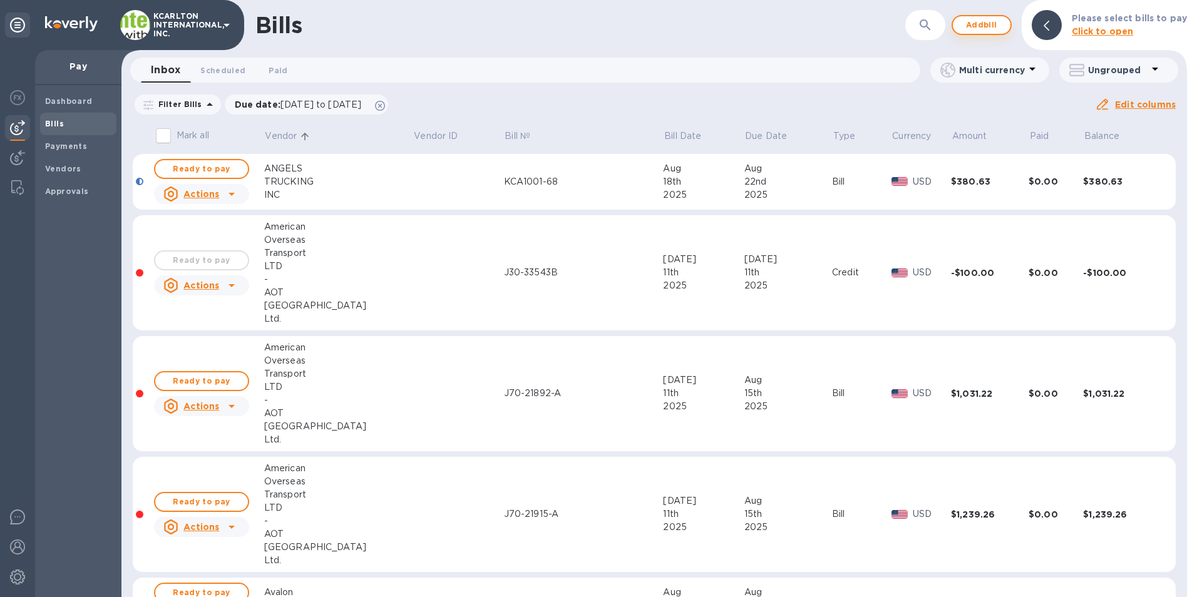
click at [977, 21] on span "Add bill" at bounding box center [982, 25] width 38 height 15
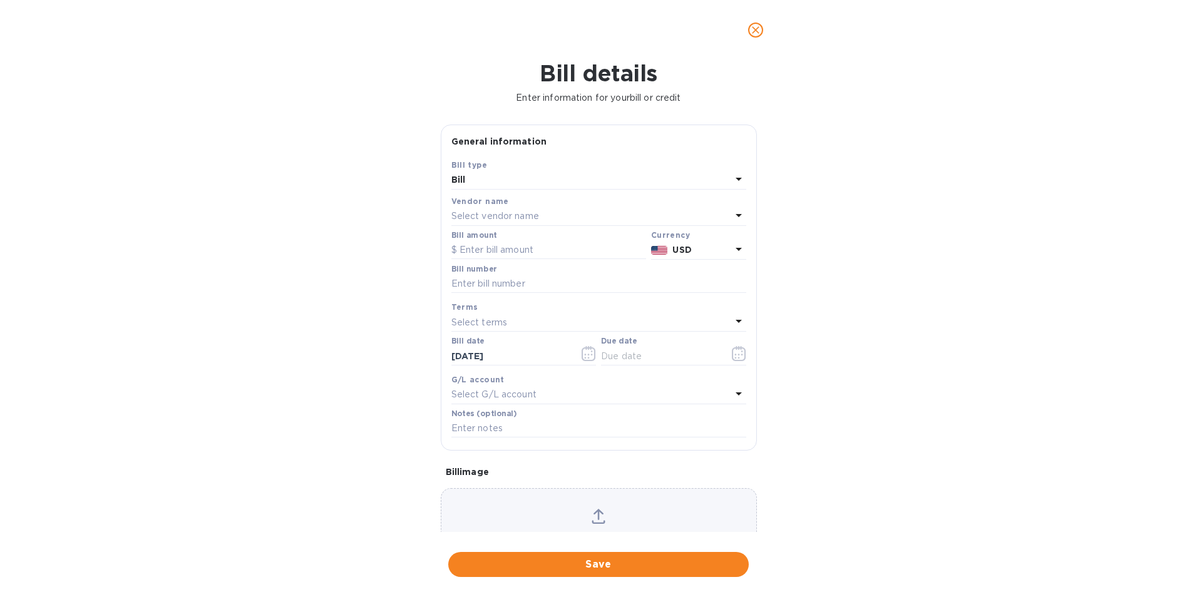
click at [505, 209] on div "Select vendor name" at bounding box center [592, 217] width 280 height 18
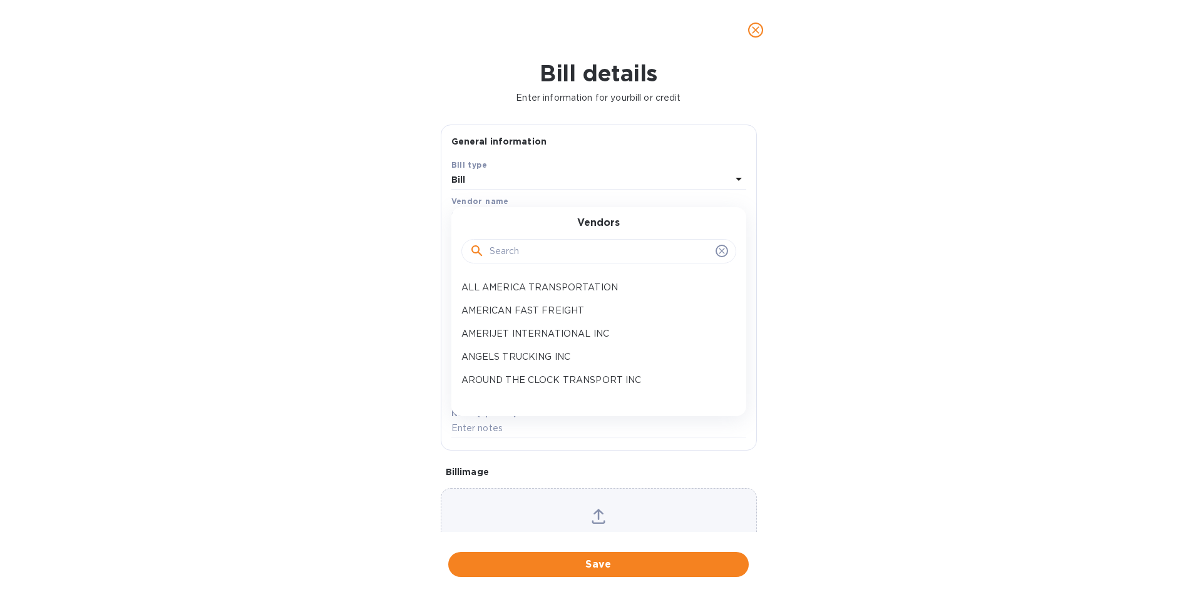
click at [509, 246] on input "text" at bounding box center [600, 251] width 221 height 19
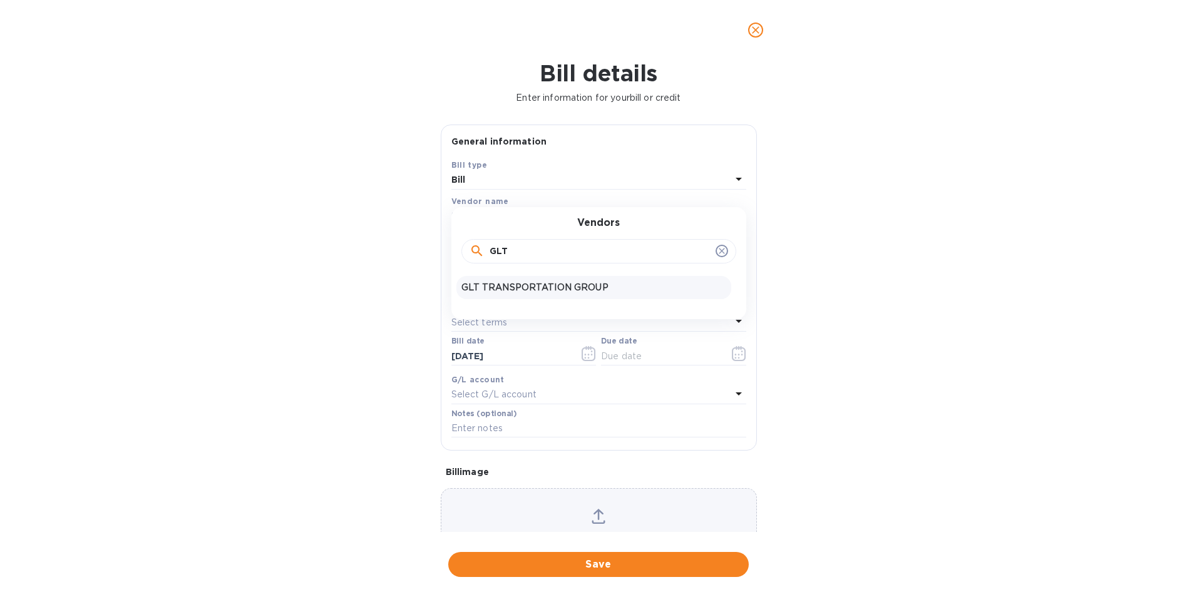
type input "GLT"
click at [508, 289] on p "GLT TRANSPORTATION GROUP" at bounding box center [594, 287] width 265 height 13
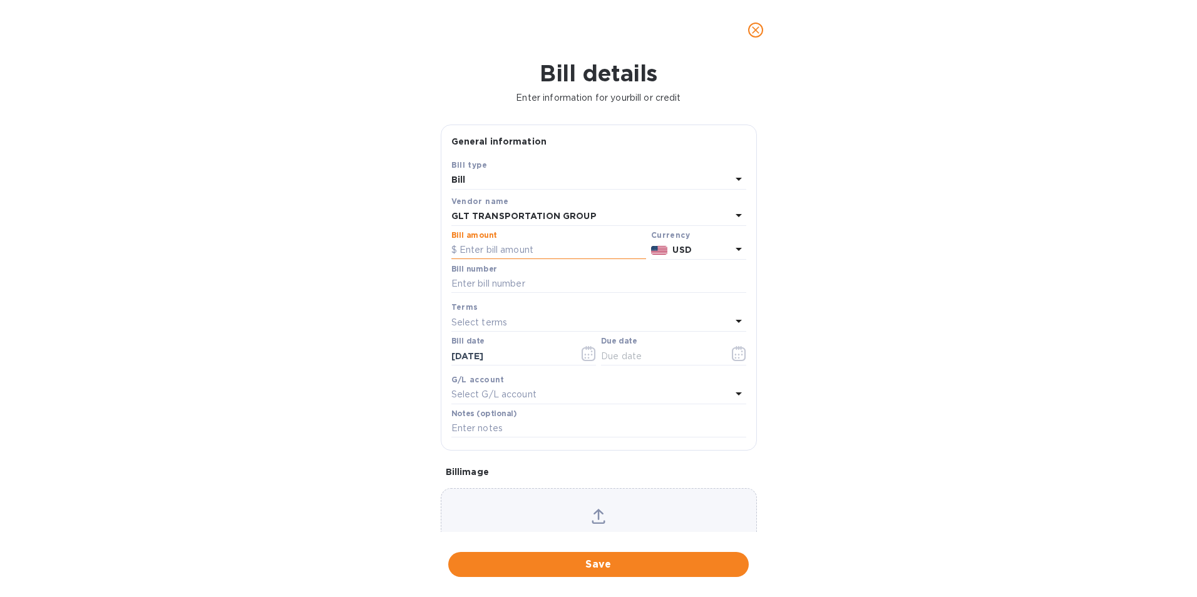
click at [522, 253] on input "text" at bounding box center [549, 250] width 195 height 19
type input "2,187.00"
click at [489, 285] on input "text" at bounding box center [599, 284] width 295 height 19
type input "01068523"
click at [625, 354] on input "text" at bounding box center [660, 356] width 118 height 19
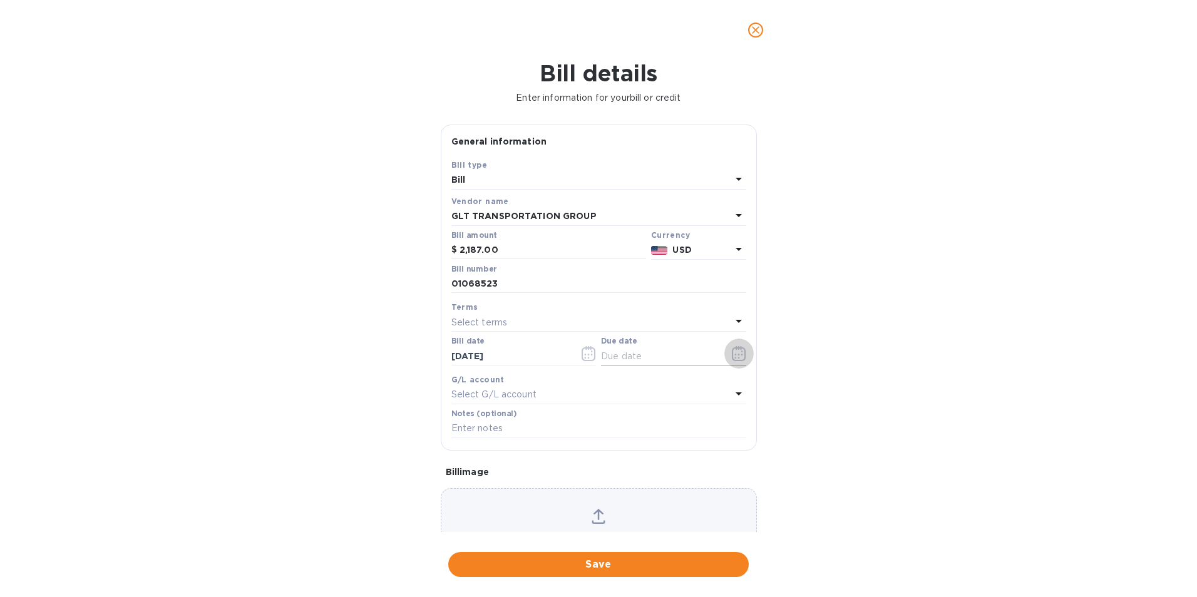
click at [732, 356] on icon "button" at bounding box center [739, 353] width 14 height 15
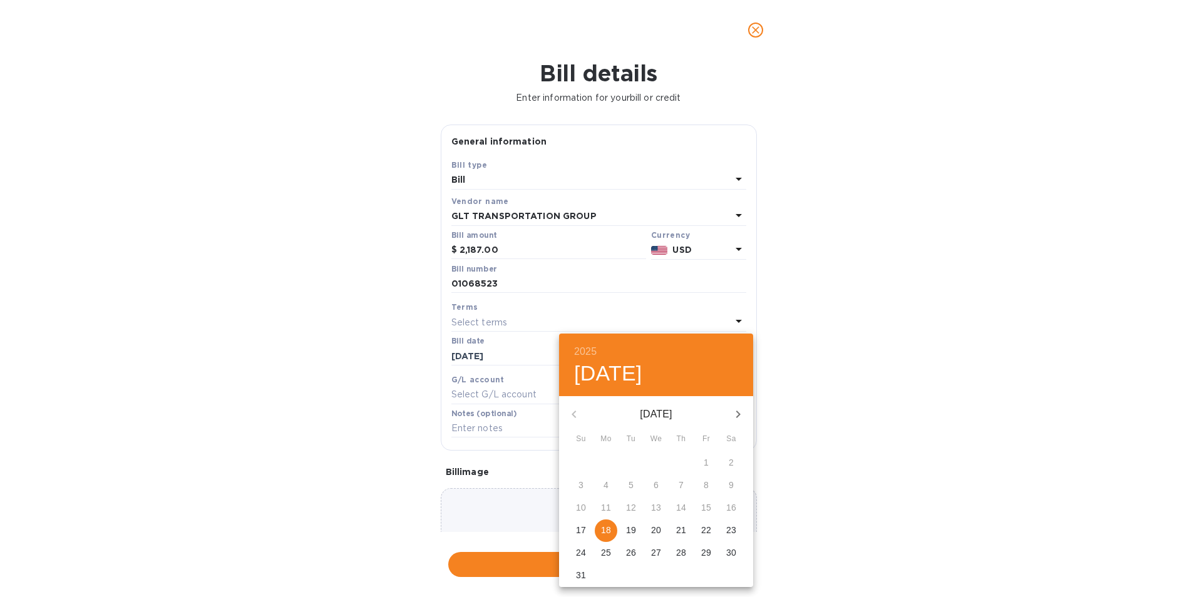
click at [711, 529] on p "22" at bounding box center [706, 530] width 10 height 13
type input "[DATE]"
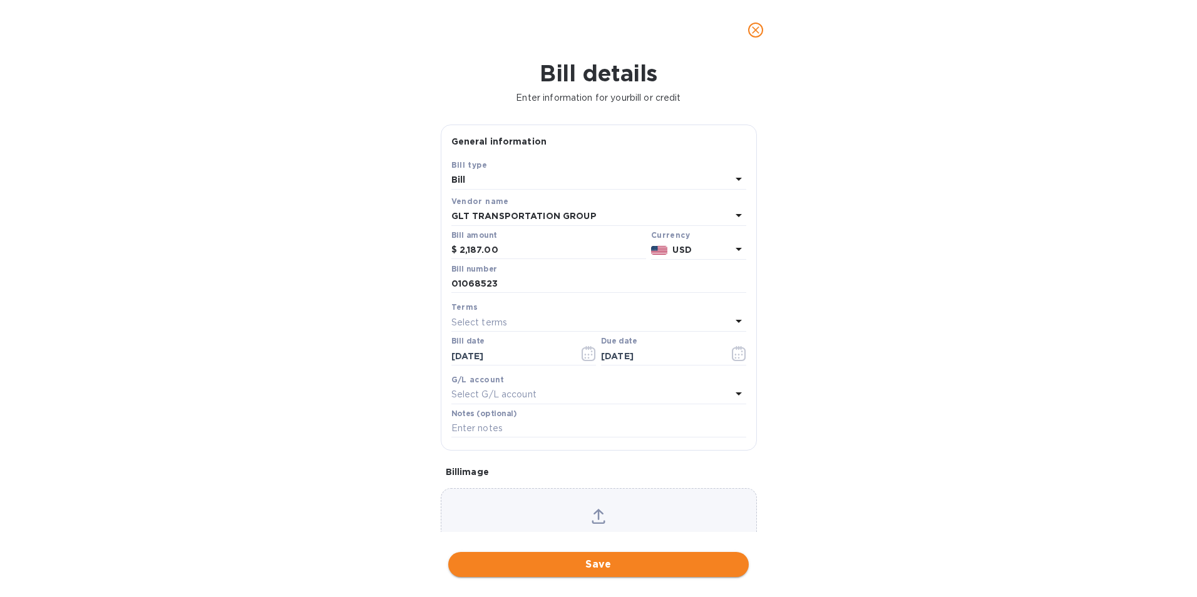
click at [632, 562] on span "Save" at bounding box center [598, 564] width 281 height 15
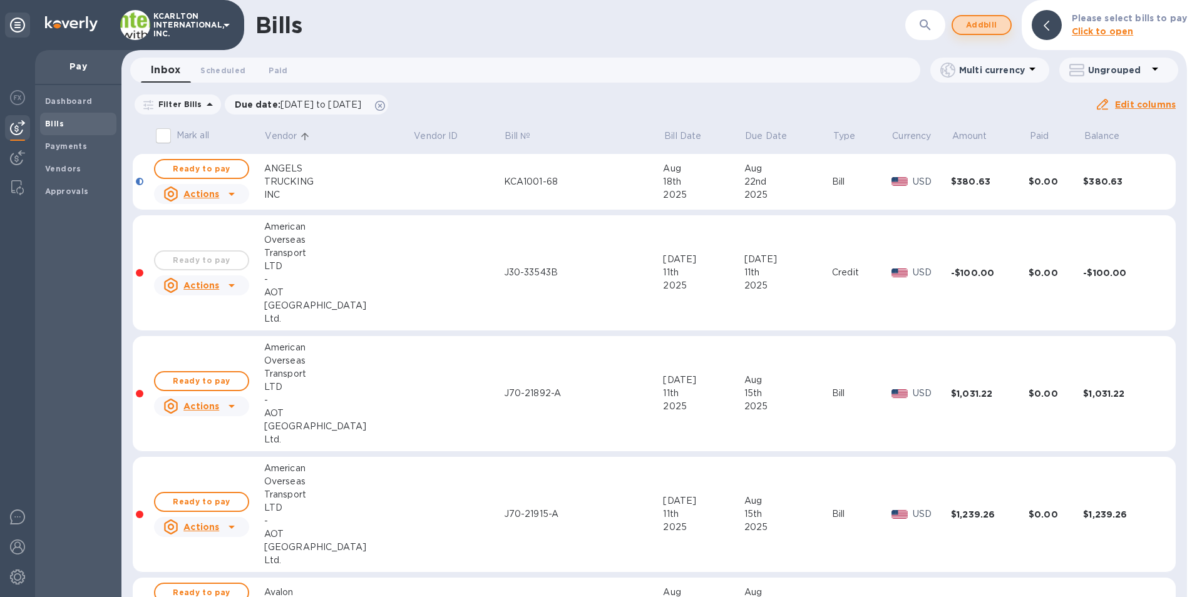
click at [979, 30] on span "Add bill" at bounding box center [982, 25] width 38 height 15
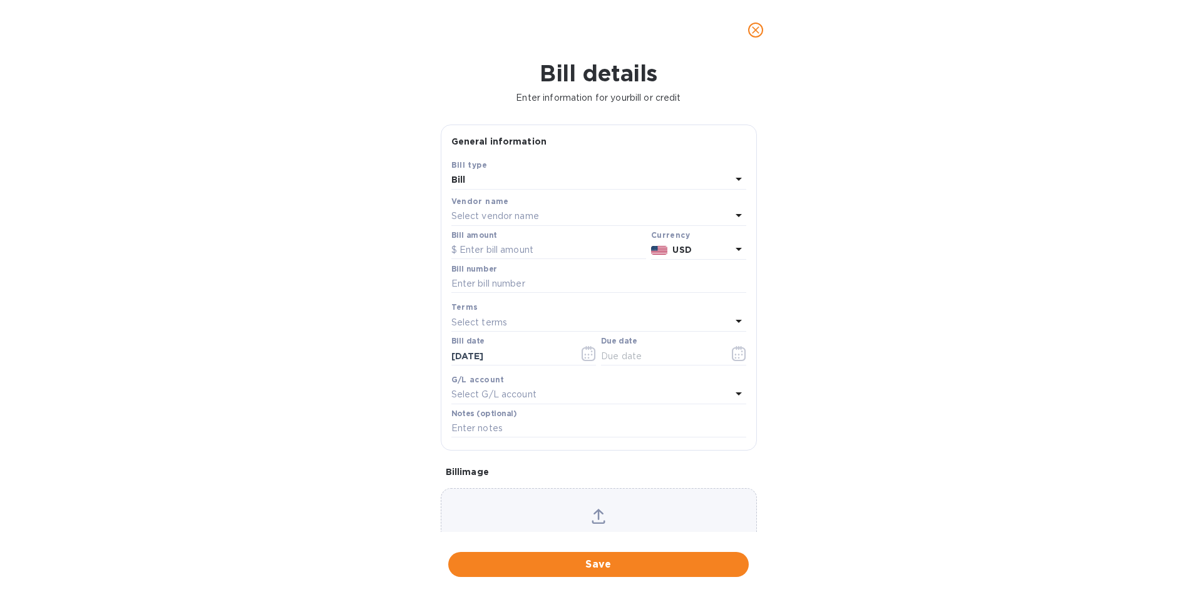
click at [467, 219] on p "Select vendor name" at bounding box center [496, 216] width 88 height 13
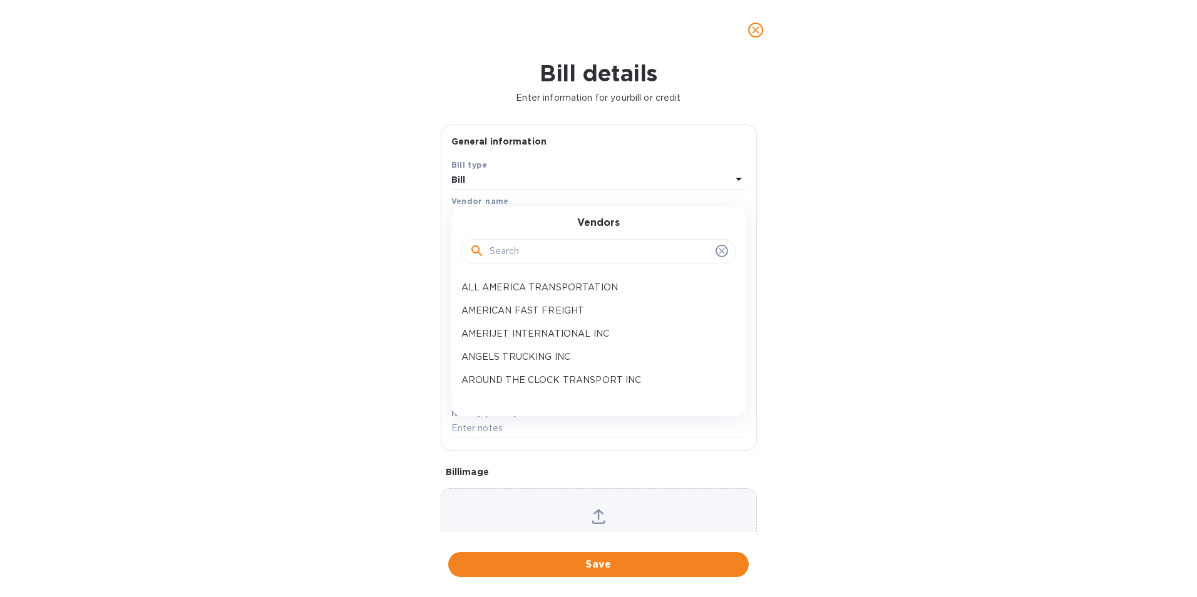
click at [485, 248] on div at bounding box center [599, 251] width 259 height 19
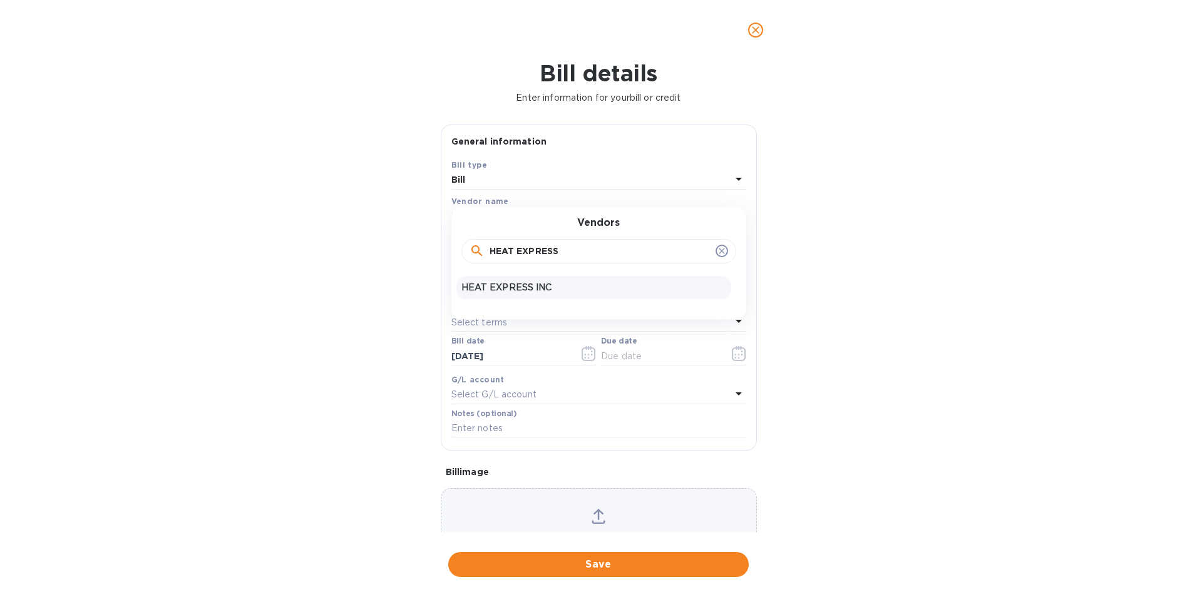
type input "HEAT EXPRESS"
click at [519, 287] on p "HEAT EXPRESS INC" at bounding box center [594, 287] width 265 height 13
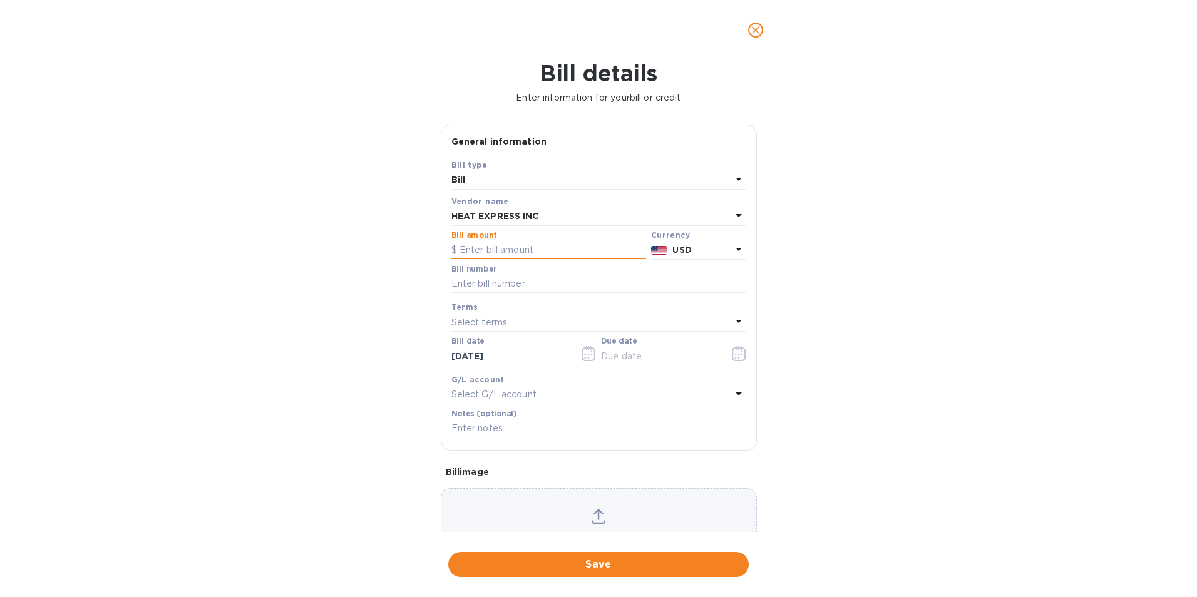
click at [511, 254] on input "text" at bounding box center [549, 250] width 195 height 19
click at [501, 282] on input "text" at bounding box center [599, 284] width 295 height 19
click at [510, 249] on input "226" at bounding box center [553, 250] width 187 height 19
type input "226.00"
click at [482, 282] on input "text" at bounding box center [599, 284] width 295 height 19
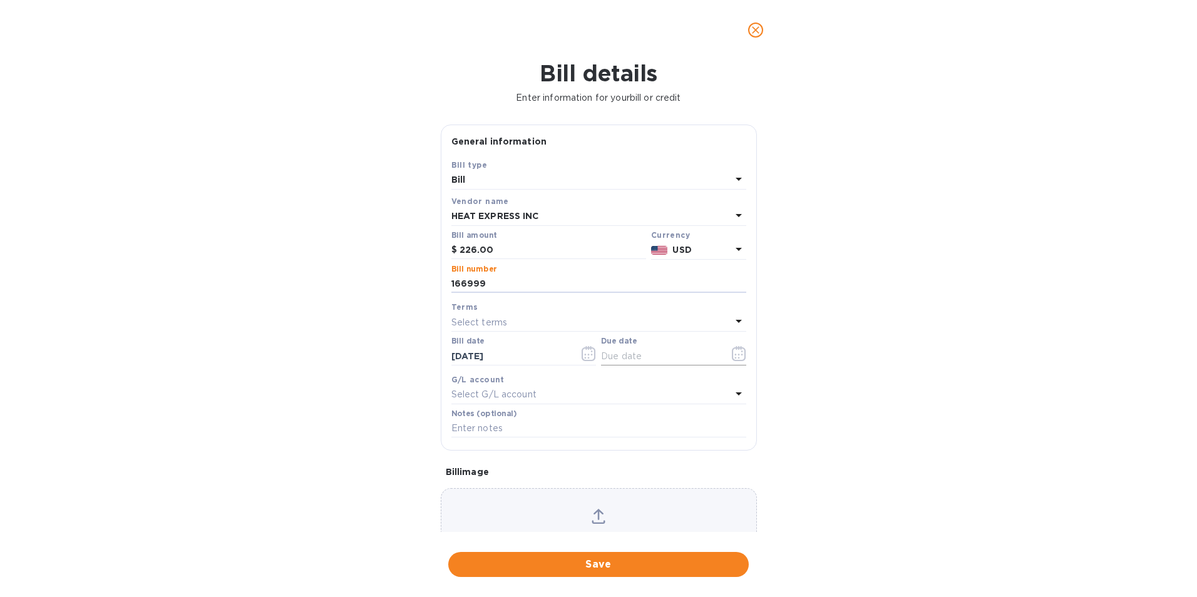
type input "166999"
click at [732, 354] on icon "button" at bounding box center [739, 353] width 14 height 15
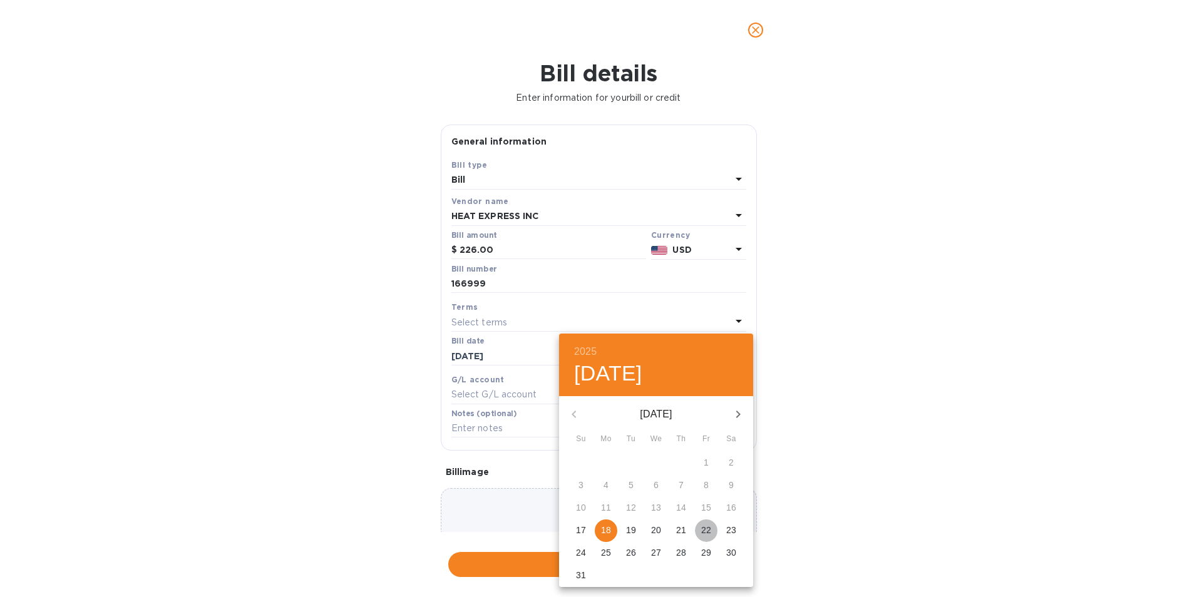
click at [708, 531] on p "22" at bounding box center [706, 530] width 10 height 13
type input "[DATE]"
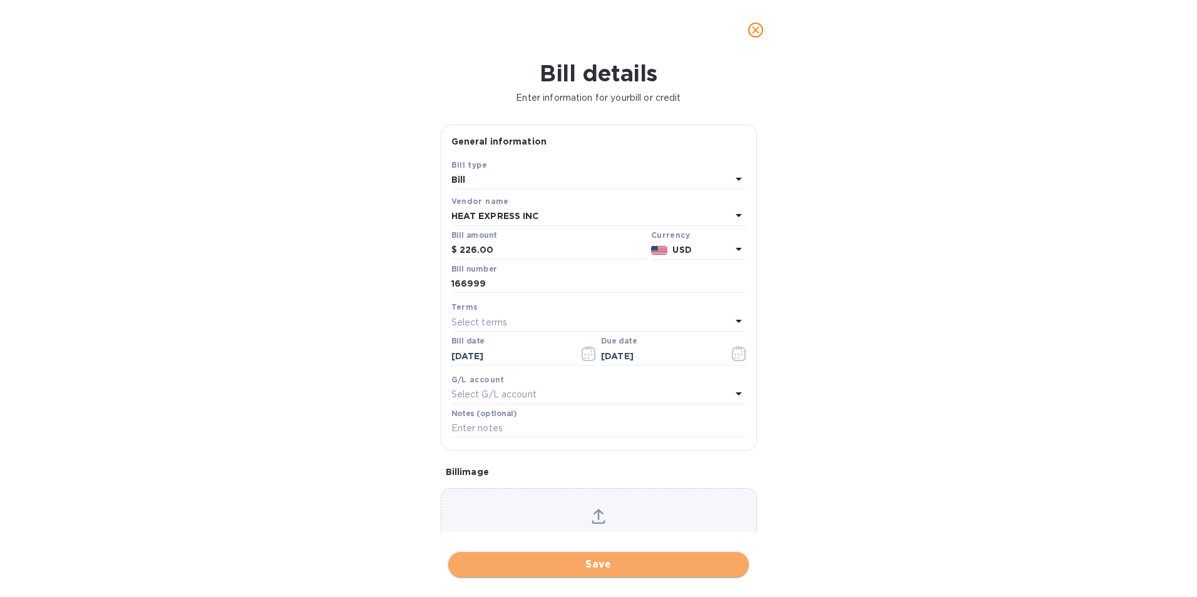
click at [585, 560] on span "Save" at bounding box center [598, 564] width 281 height 15
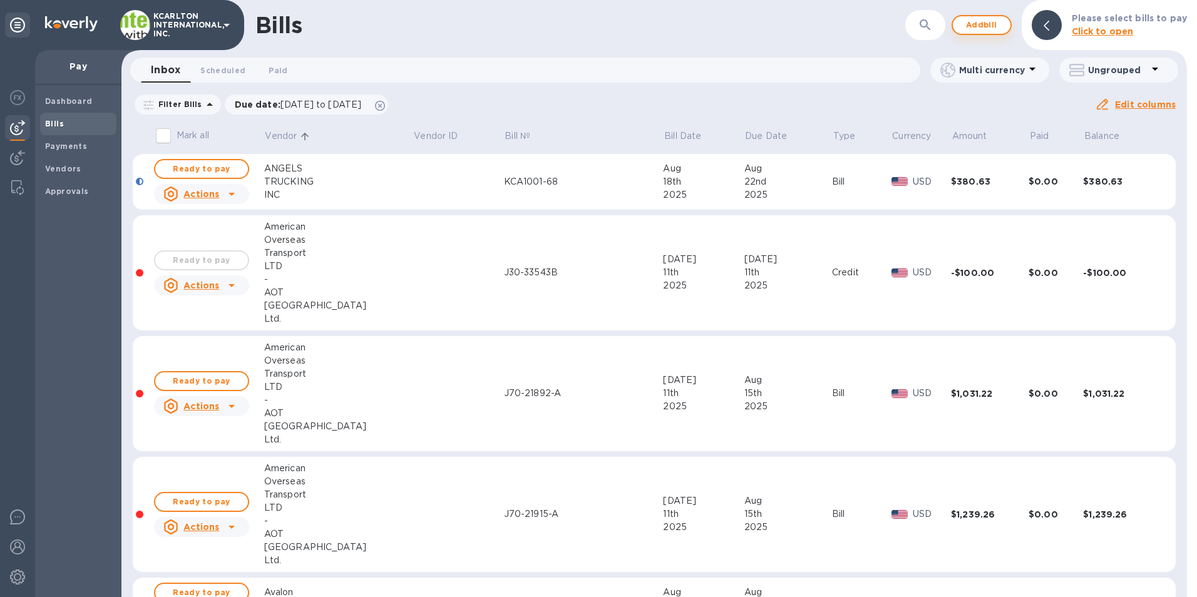
click at [985, 24] on span "Add bill" at bounding box center [982, 25] width 38 height 15
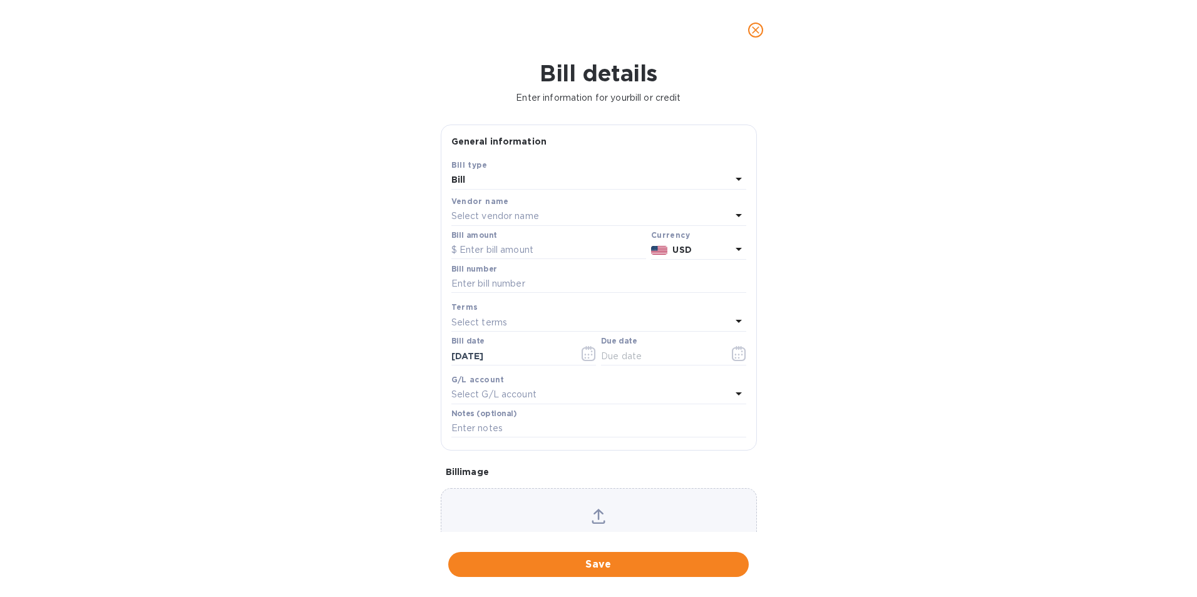
click at [475, 217] on p "Select vendor name" at bounding box center [496, 216] width 88 height 13
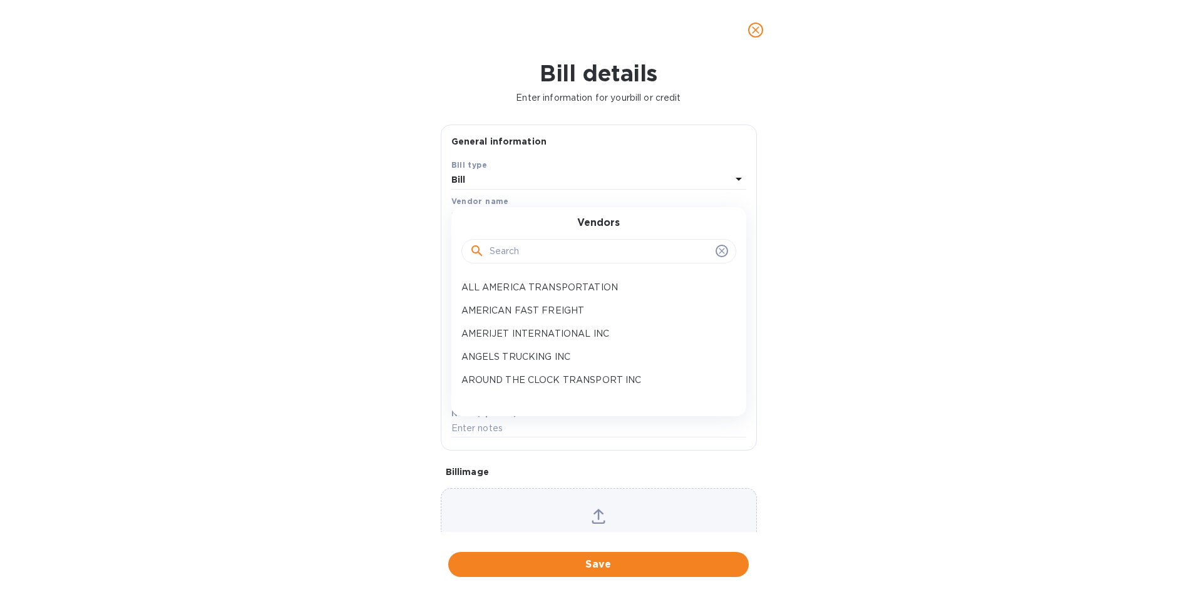
click at [501, 252] on input "text" at bounding box center [600, 251] width 221 height 19
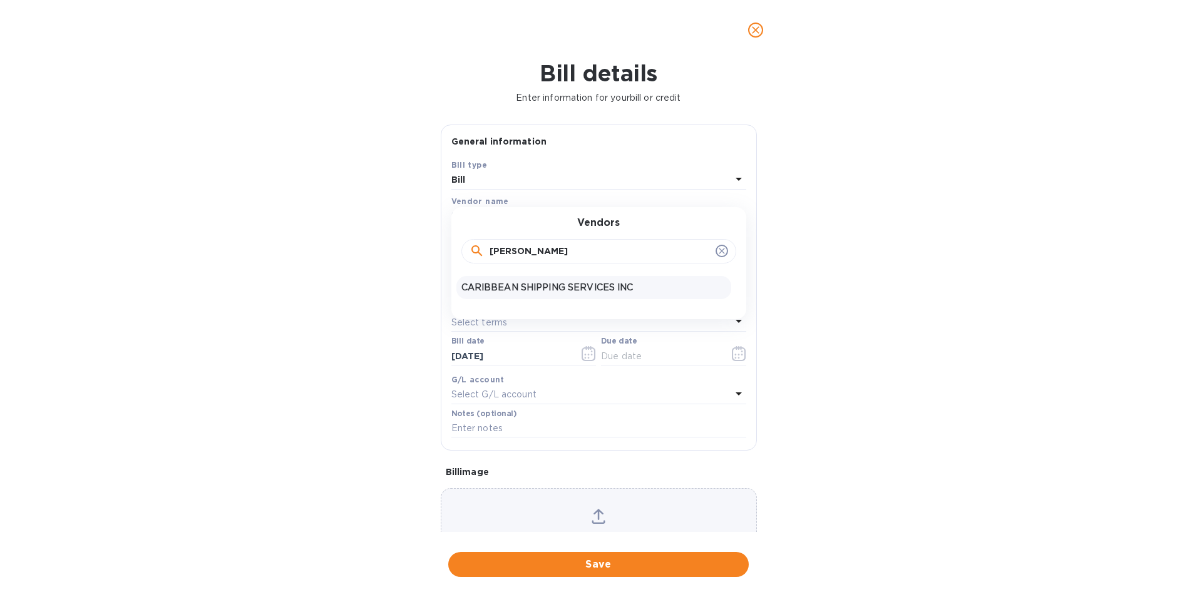
type input "[PERSON_NAME]"
click at [522, 294] on p "CARIBBEAN SHIPPING SERVICES INC" at bounding box center [594, 287] width 265 height 13
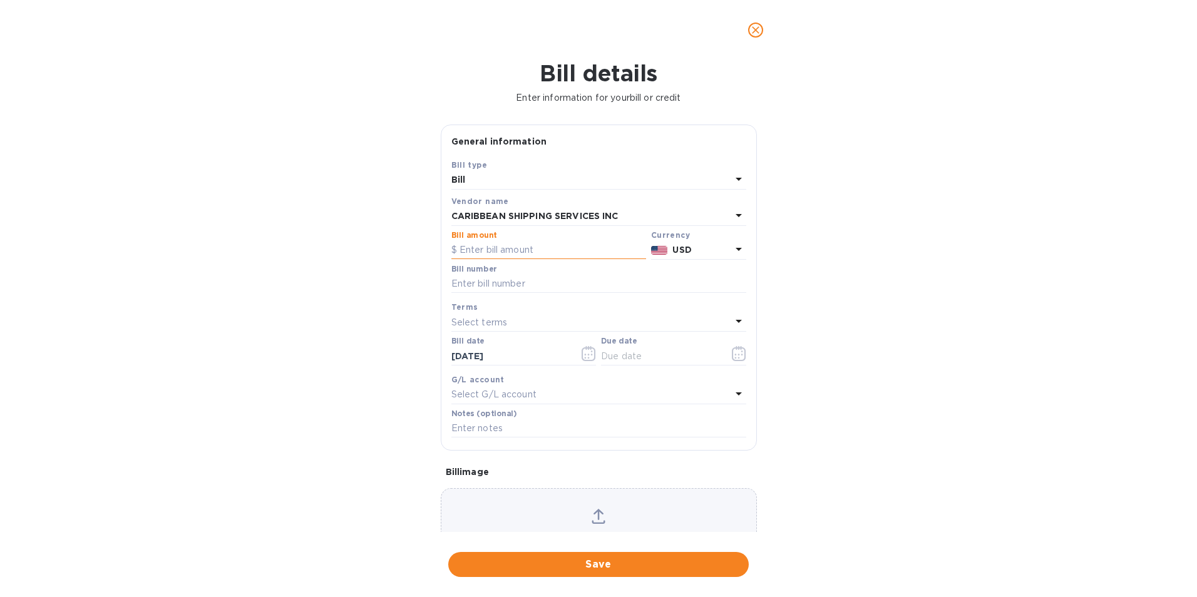
click at [520, 255] on input "text" at bounding box center [549, 250] width 195 height 19
type input "12,100.00"
click at [503, 284] on input "text" at bounding box center [599, 284] width 295 height 19
type input "F0055262"
click at [738, 355] on icon "button" at bounding box center [739, 355] width 2 height 2
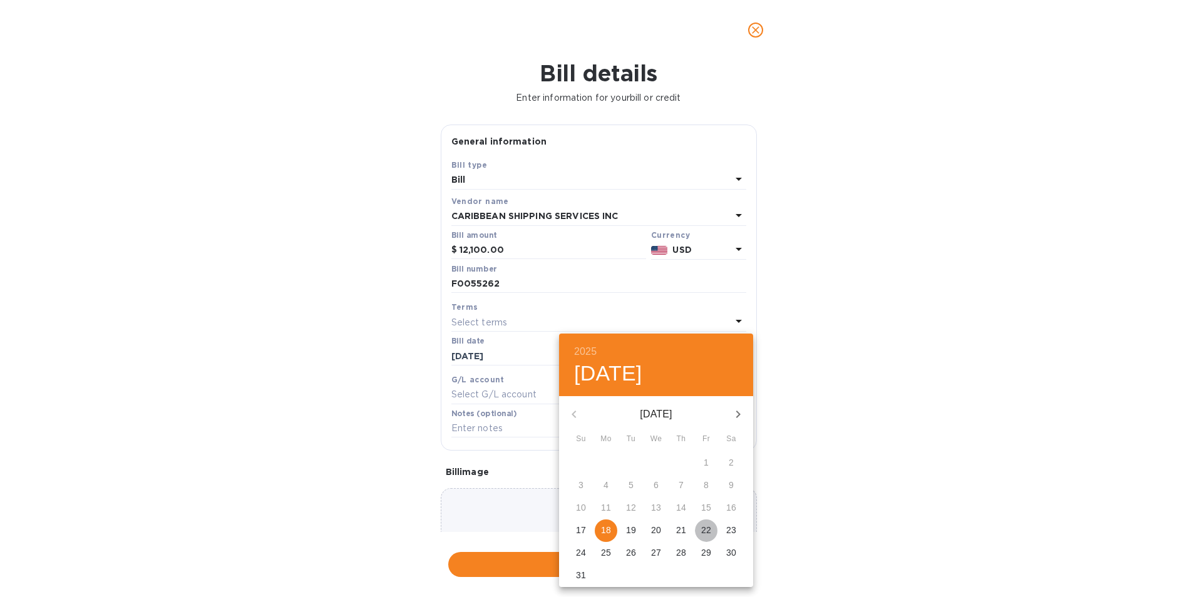
click at [709, 529] on p "22" at bounding box center [706, 530] width 10 height 13
type input "[DATE]"
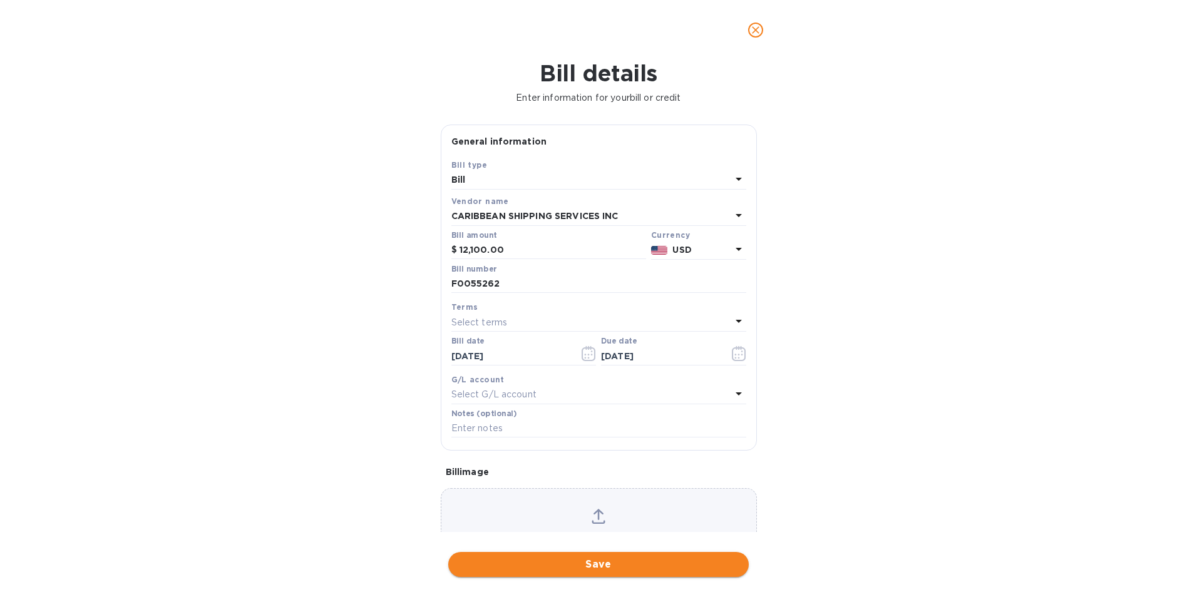
click at [654, 562] on span "Save" at bounding box center [598, 564] width 281 height 15
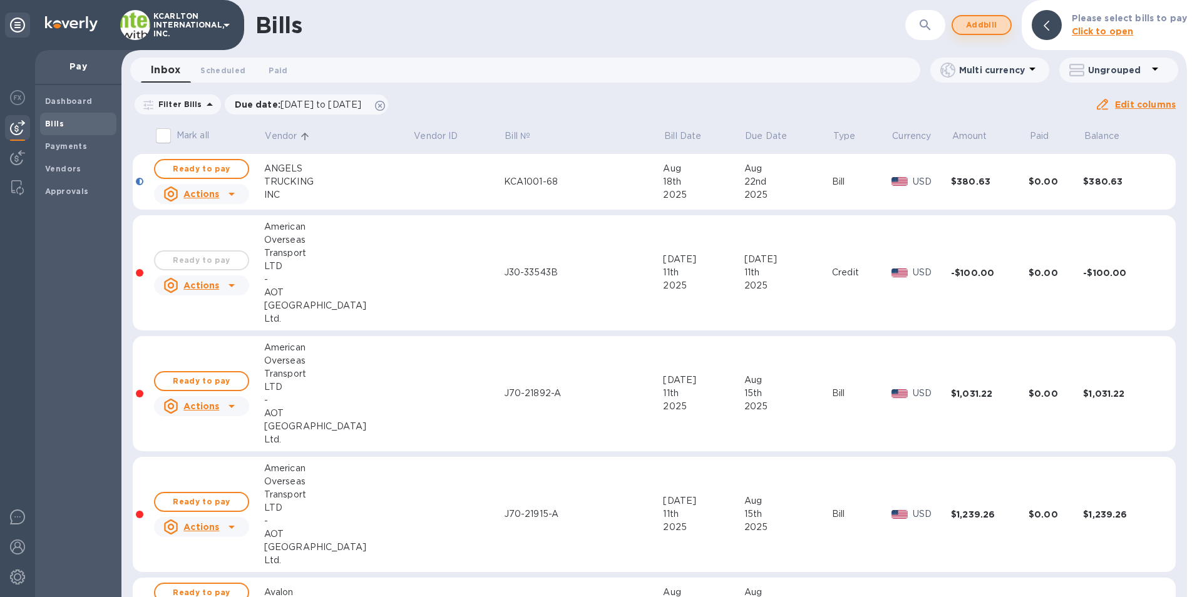
click at [971, 28] on span "Add bill" at bounding box center [982, 25] width 38 height 15
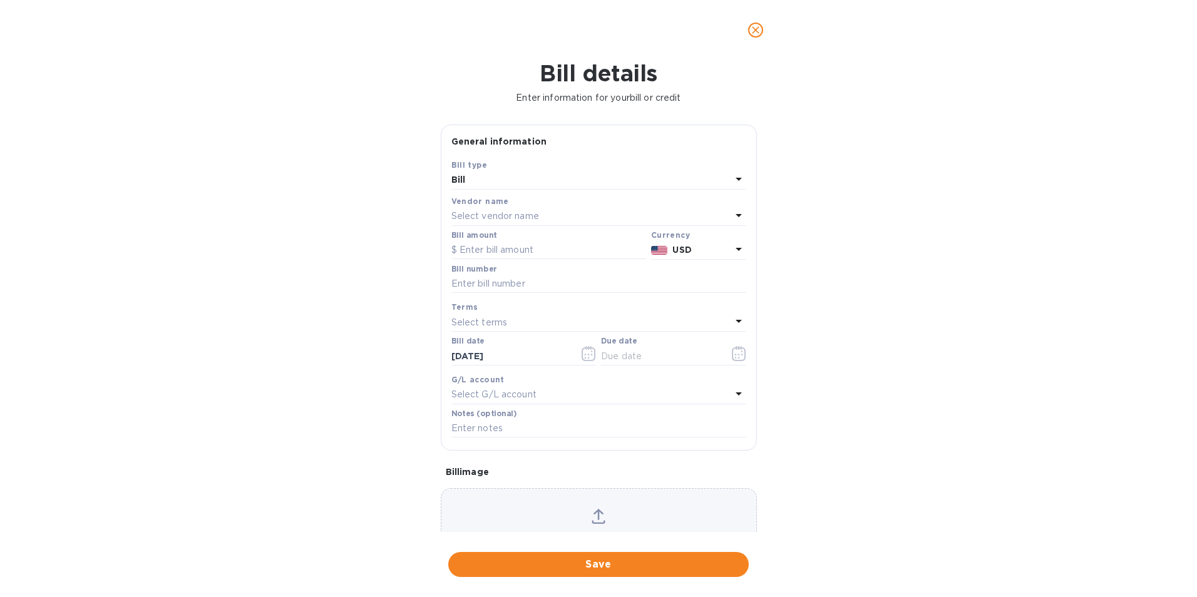
click at [498, 214] on p "Select vendor name" at bounding box center [496, 216] width 88 height 13
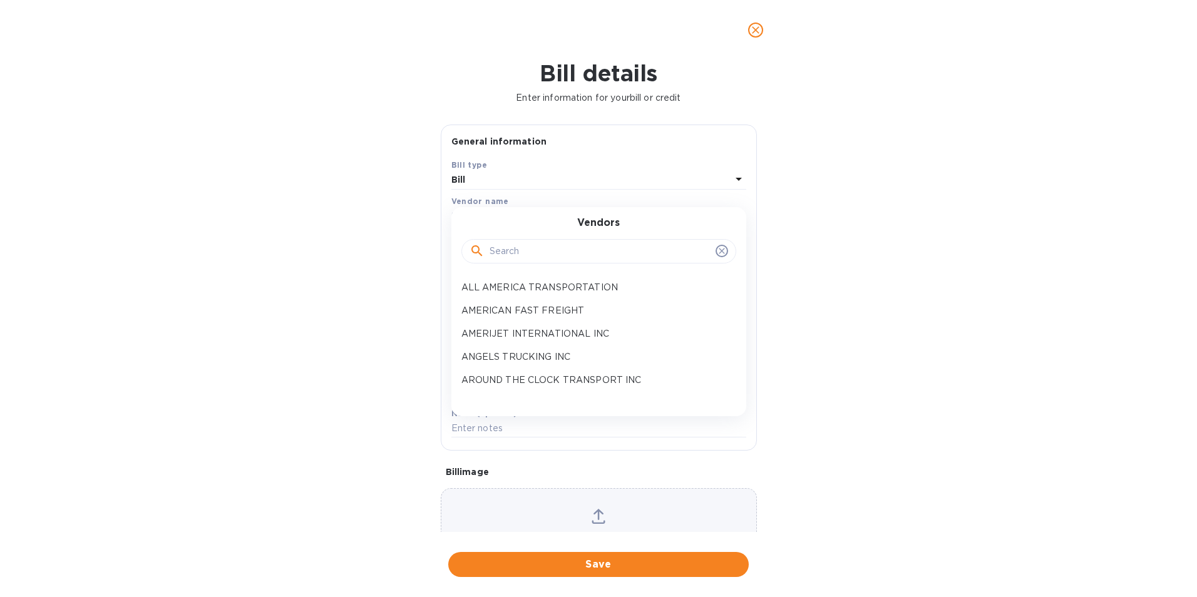
click at [505, 247] on input "text" at bounding box center [600, 251] width 221 height 19
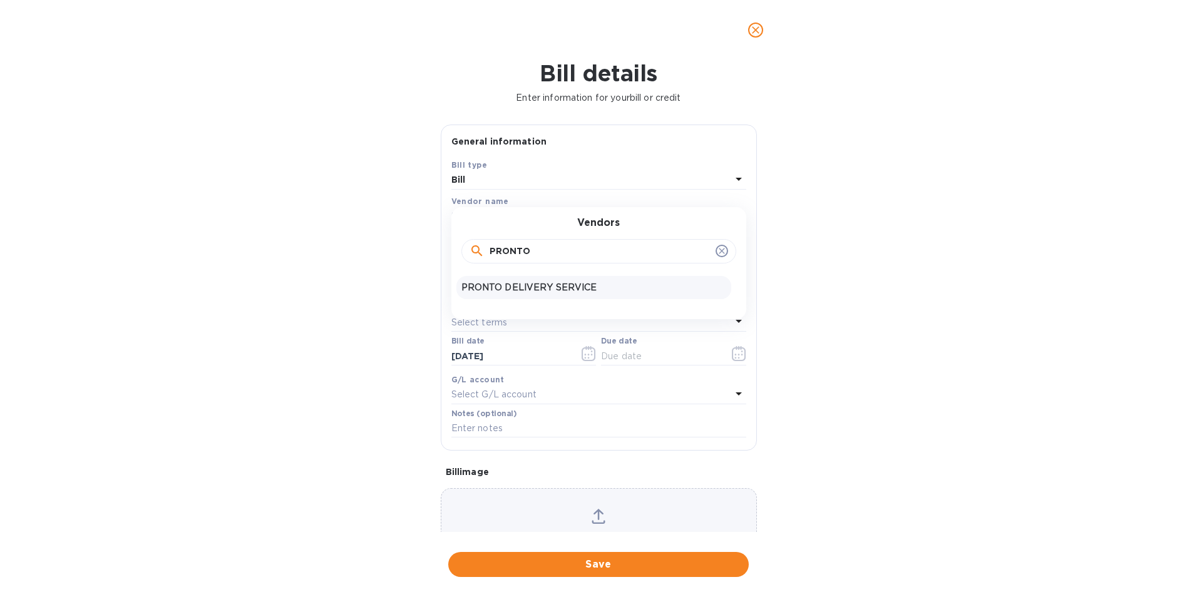
type input "PRONTO"
click at [503, 291] on p "PRONTO DELIVERY SERVICE" at bounding box center [594, 287] width 265 height 13
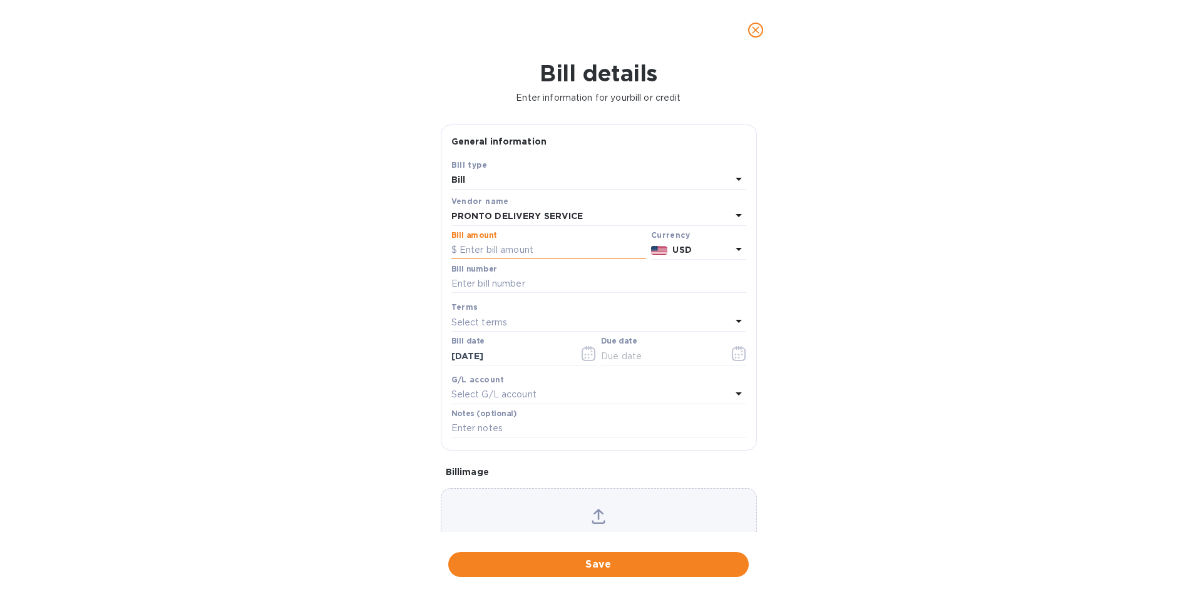
click at [501, 256] on input "text" at bounding box center [549, 250] width 195 height 19
type input "431.35"
click at [514, 281] on input "text" at bounding box center [599, 284] width 295 height 19
click at [472, 282] on input "text" at bounding box center [599, 284] width 295 height 19
click at [531, 280] on input "482080," at bounding box center [599, 284] width 295 height 19
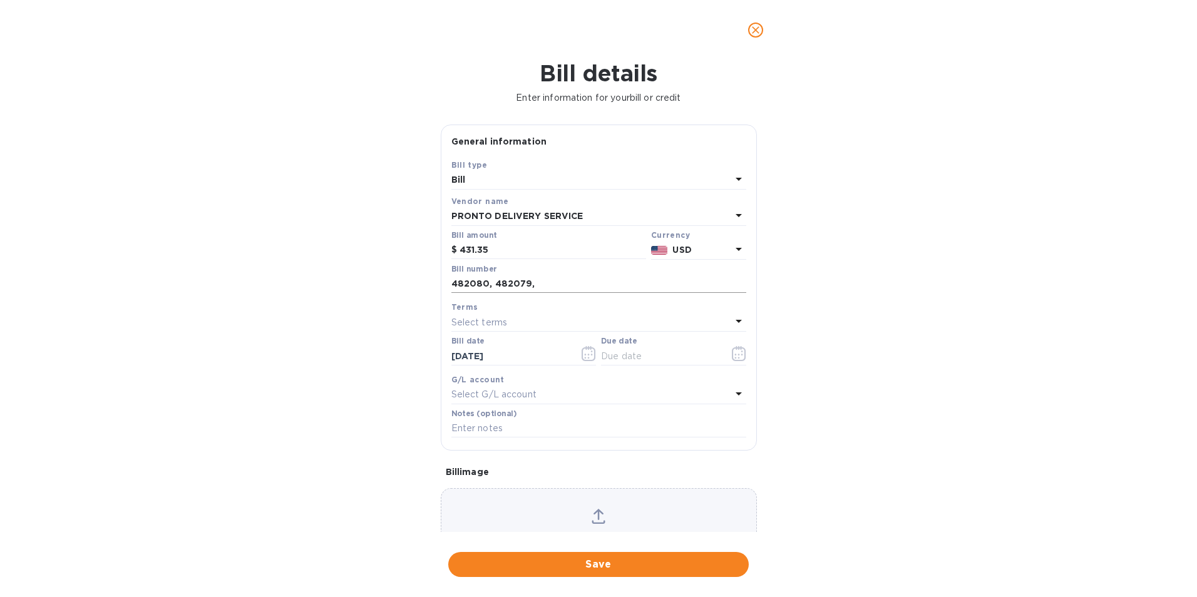
click at [546, 282] on input "482080, 482079," at bounding box center [599, 284] width 295 height 19
click at [594, 281] on input "482080, 482079, 487979," at bounding box center [599, 284] width 295 height 19
click at [452, 282] on input "482080, 482079, 487979, 487980" at bounding box center [599, 284] width 295 height 19
type input "23302.482080, 482079, 487979, 487980"
click at [733, 356] on icon "button" at bounding box center [739, 353] width 14 height 15
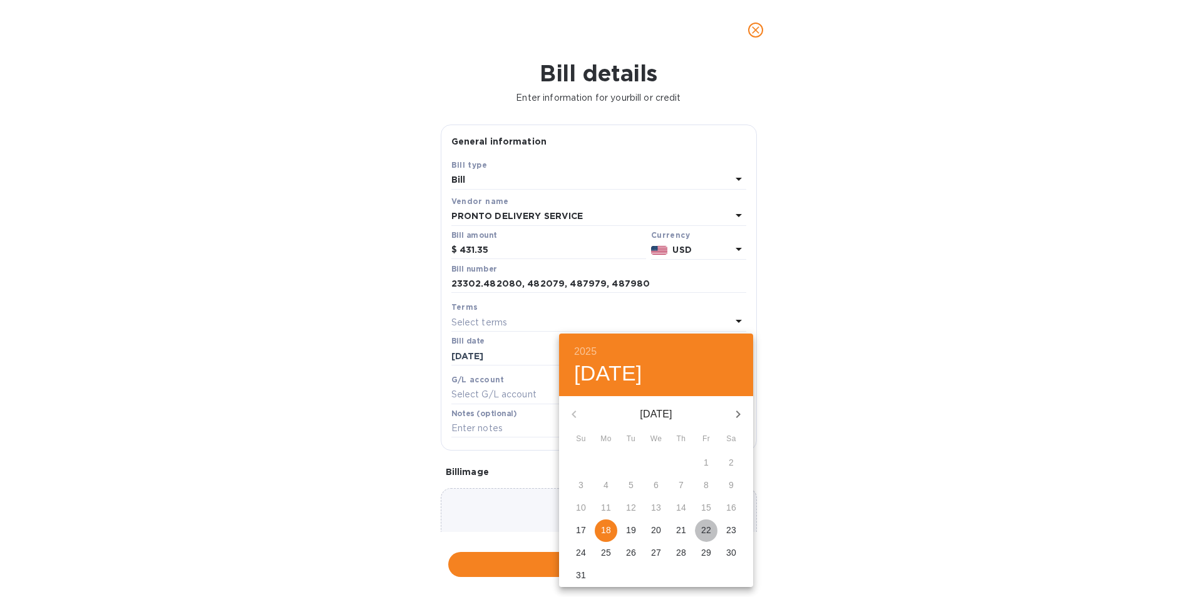
click at [706, 532] on p "22" at bounding box center [706, 530] width 10 height 13
type input "[DATE]"
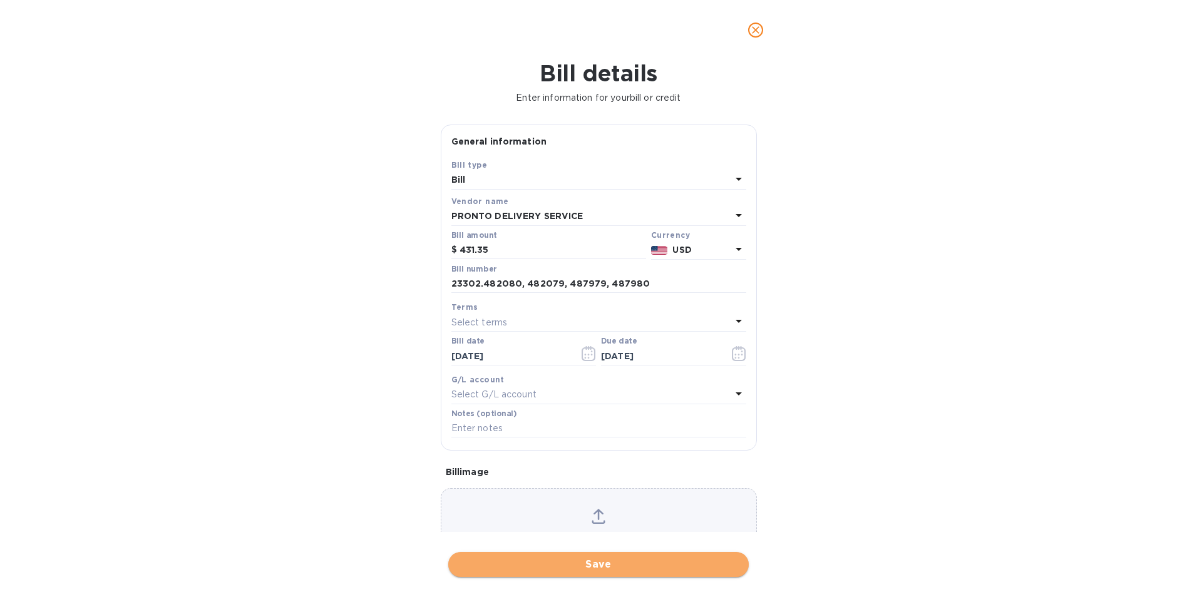
click at [668, 565] on span "Save" at bounding box center [598, 564] width 281 height 15
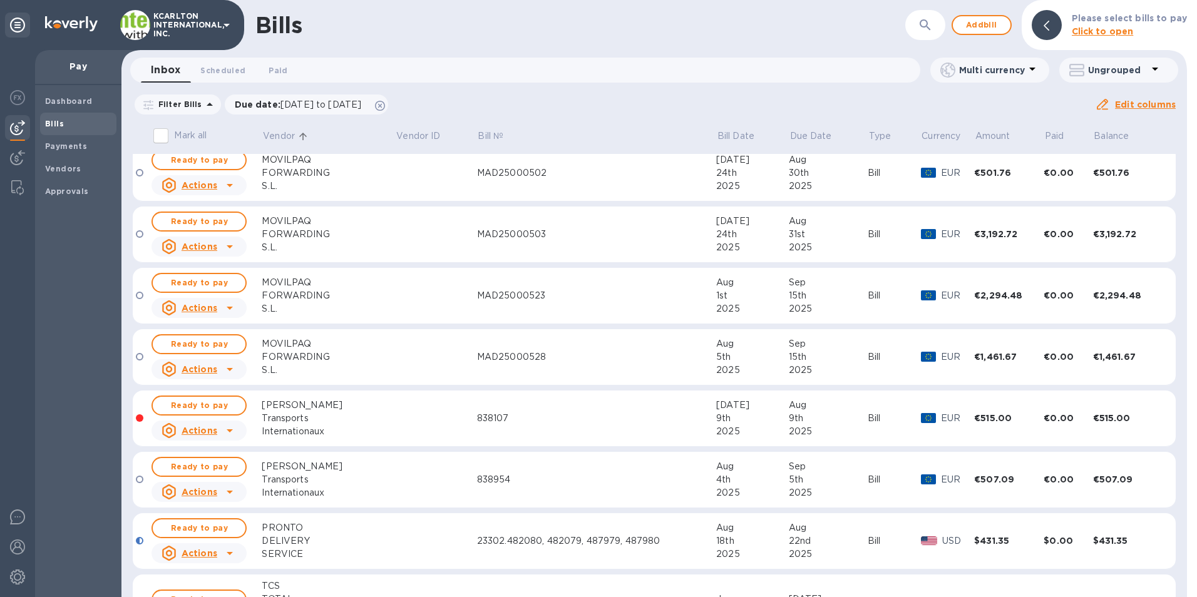
scroll to position [1503, 0]
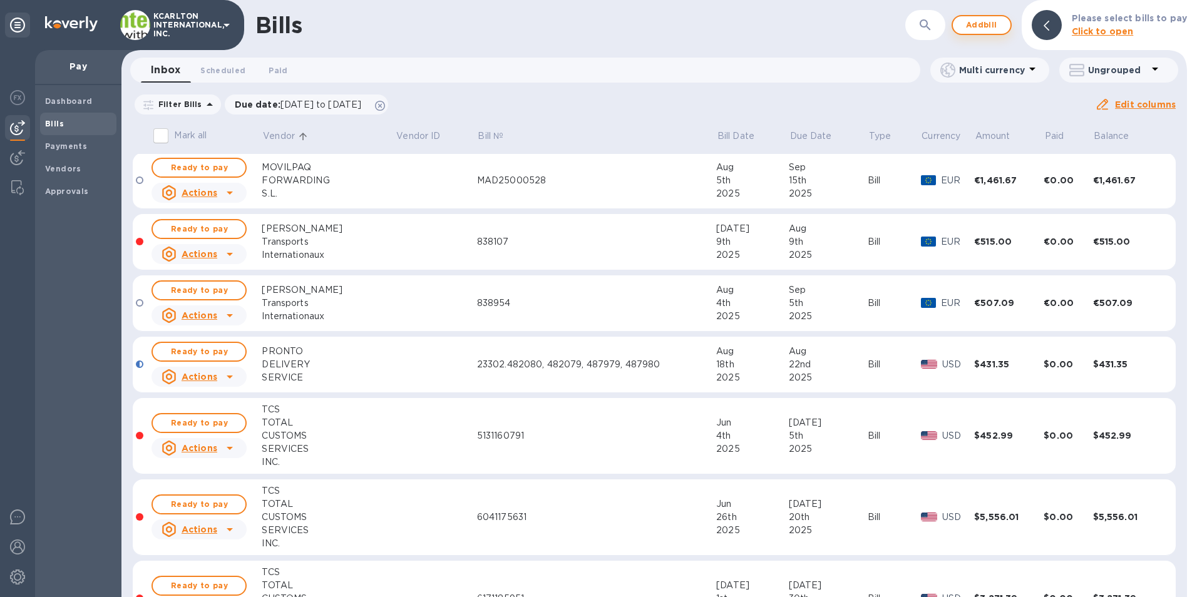
click at [981, 21] on span "Add bill" at bounding box center [982, 25] width 38 height 15
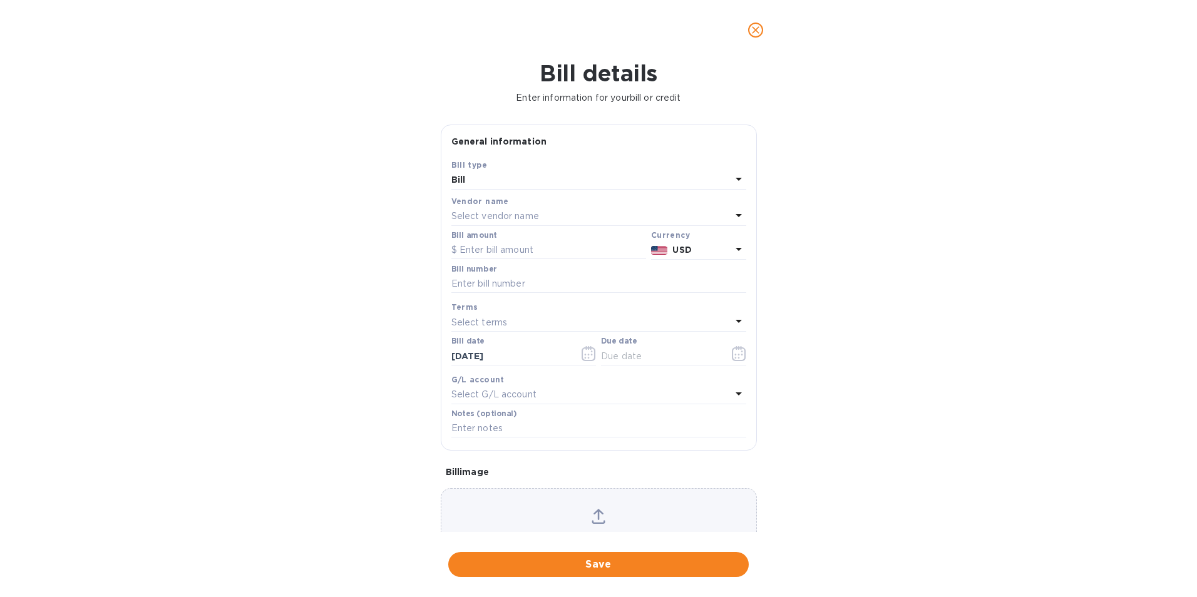
click at [499, 223] on div "Select vendor name" at bounding box center [592, 217] width 280 height 18
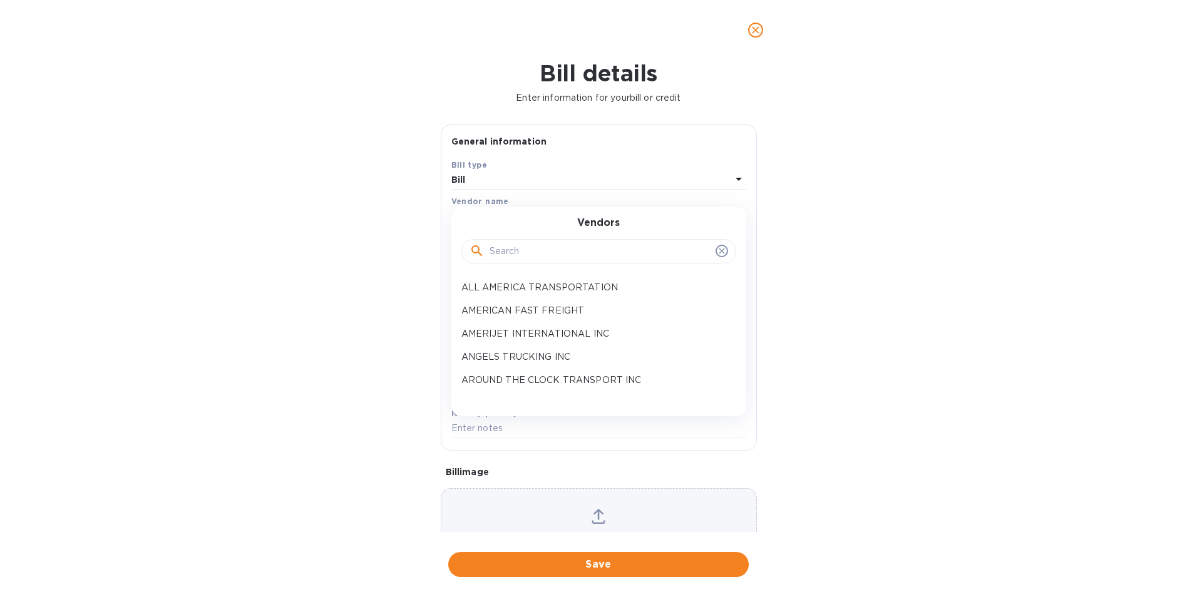
click at [507, 245] on input "text" at bounding box center [600, 251] width 221 height 19
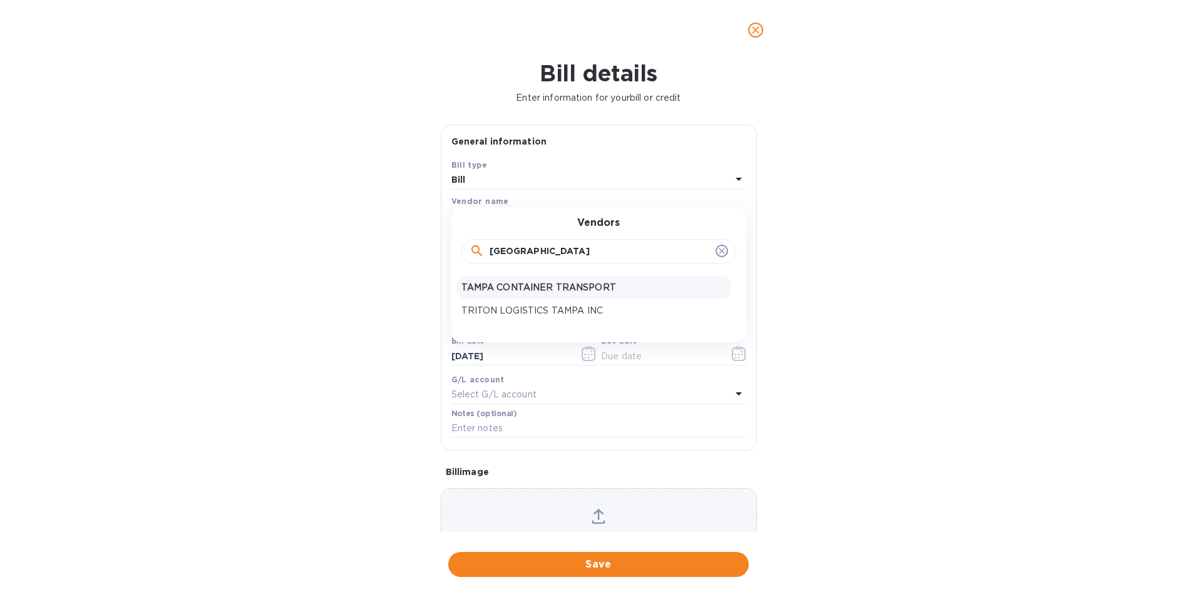
type input "[GEOGRAPHIC_DATA]"
click at [517, 284] on p "TAMPA CONTAINER TRANSPORT" at bounding box center [594, 287] width 265 height 13
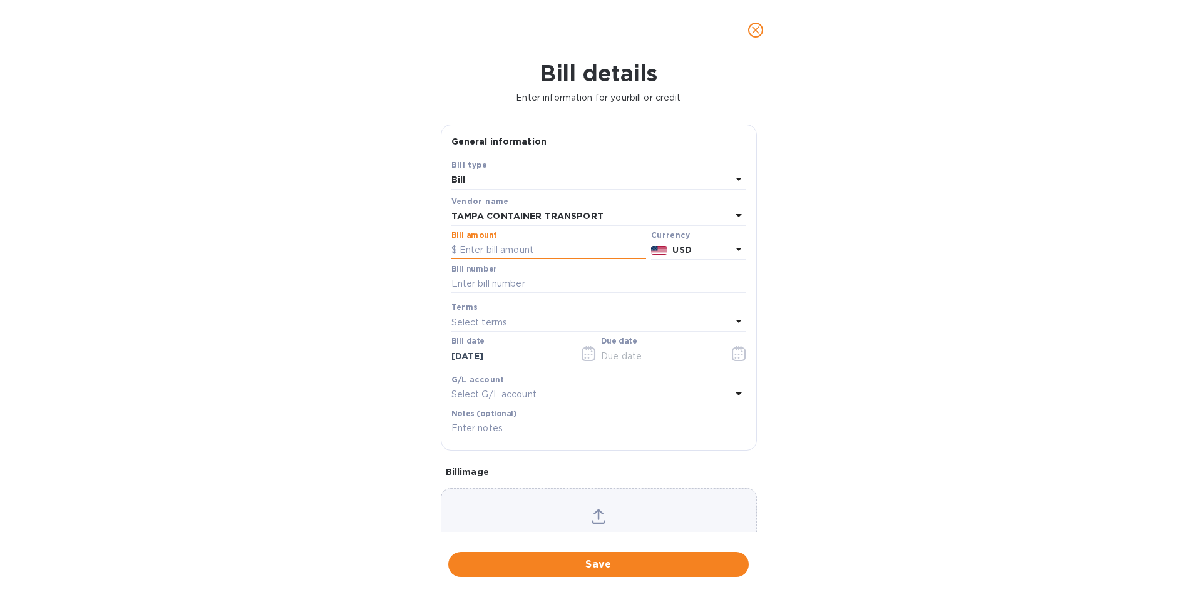
click at [523, 256] on input "text" at bounding box center [549, 250] width 195 height 19
type input "1,201.00"
drag, startPoint x: 494, startPoint y: 286, endPoint x: 454, endPoint y: 294, distance: 41.0
click at [494, 286] on input "text" at bounding box center [599, 284] width 295 height 19
type input "45209"
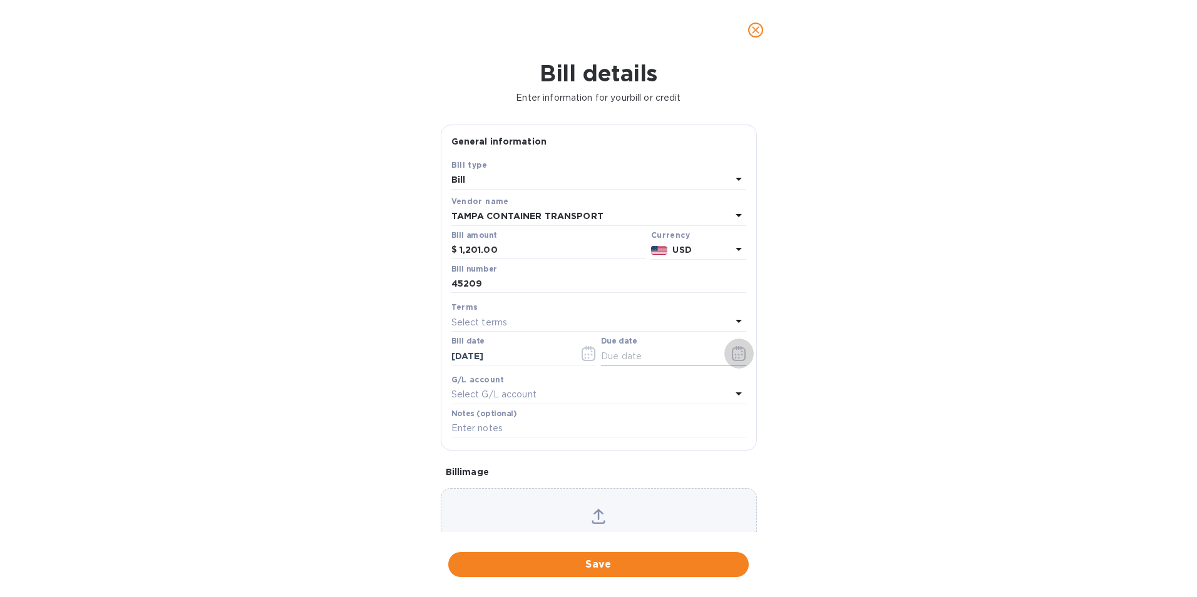
click at [735, 358] on icon "button" at bounding box center [739, 353] width 14 height 15
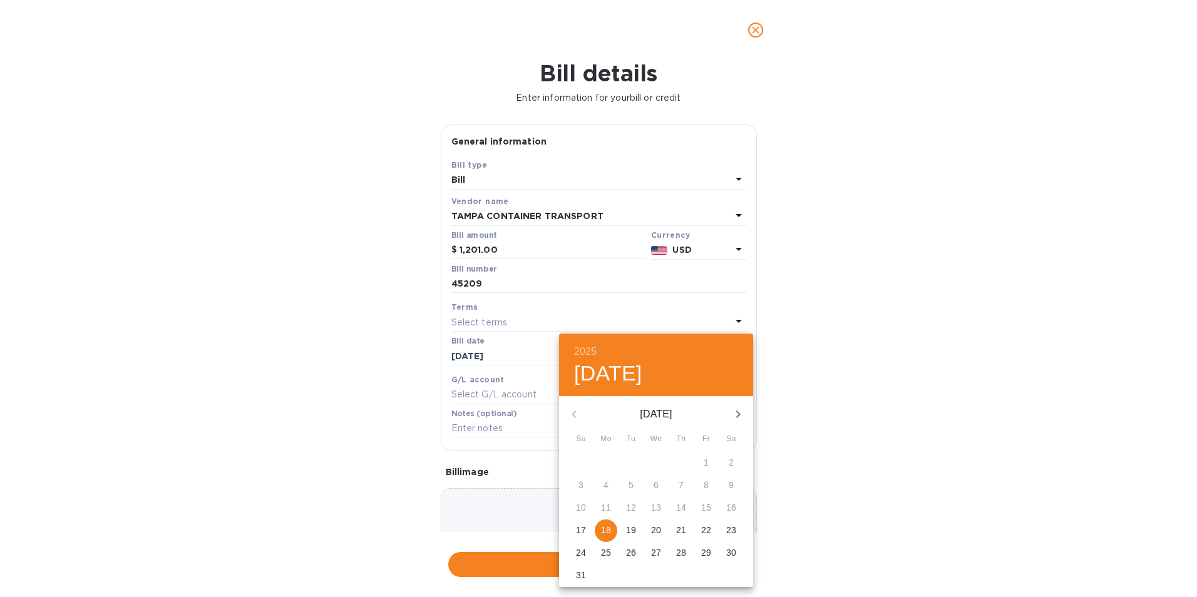
click at [739, 527] on span "23" at bounding box center [731, 530] width 23 height 13
type input "[DATE]"
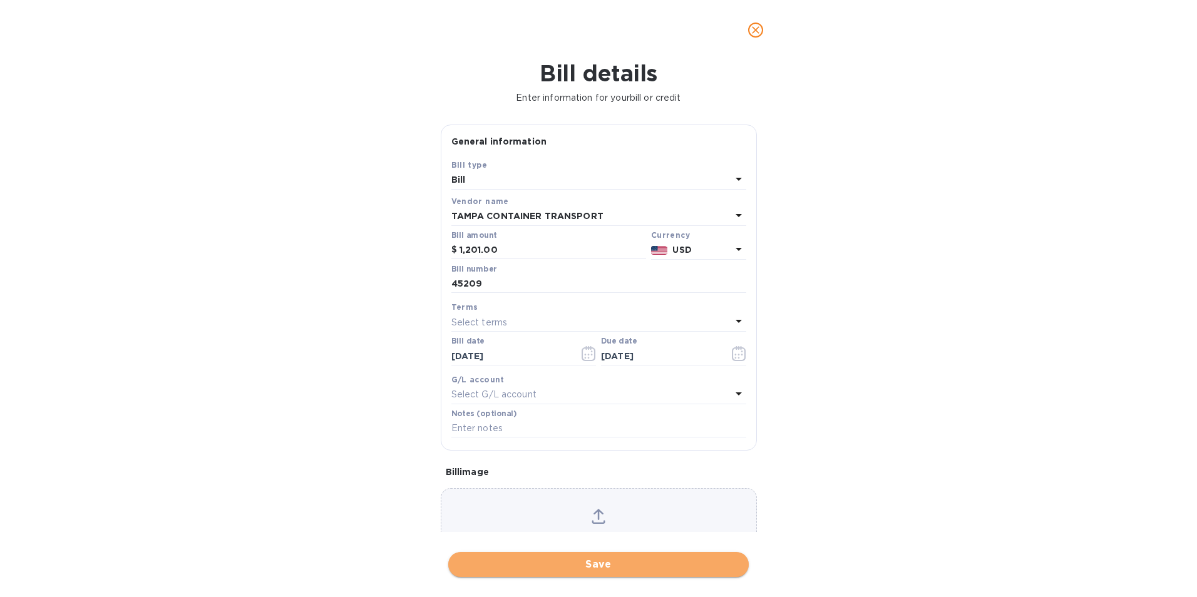
click at [644, 571] on span "Save" at bounding box center [598, 564] width 281 height 15
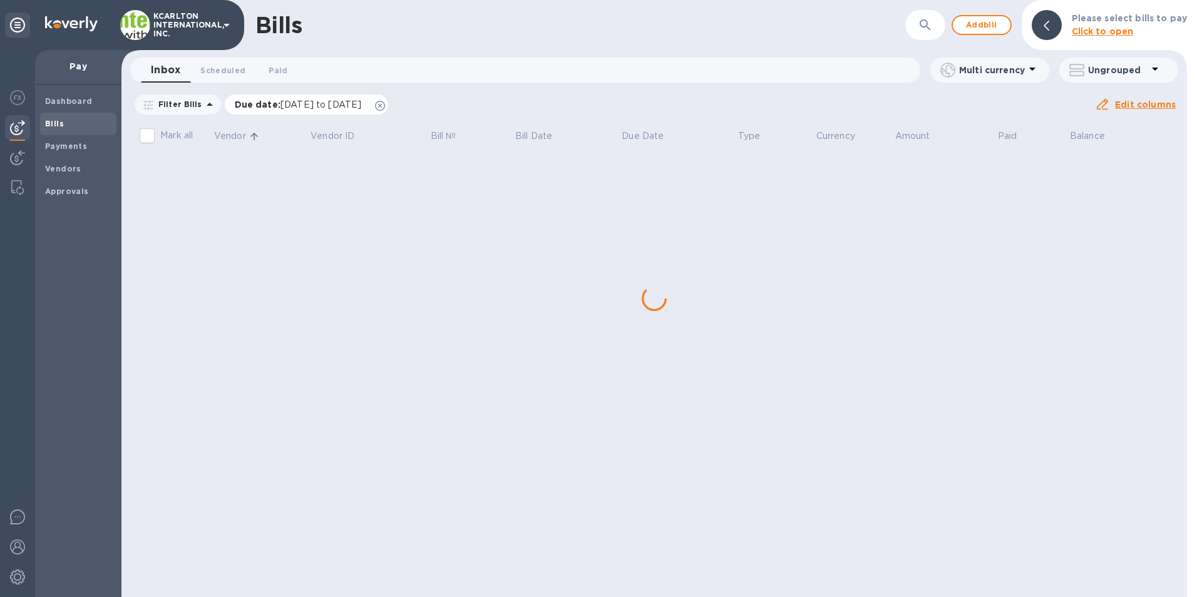
scroll to position [0, 0]
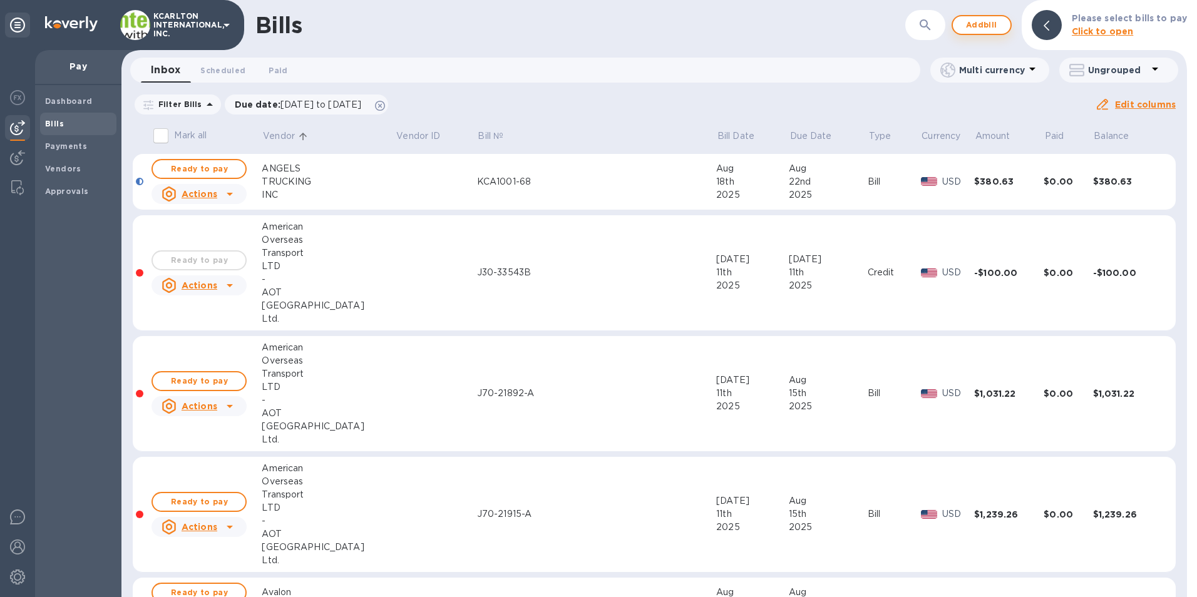
click at [991, 26] on span "Add bill" at bounding box center [982, 25] width 38 height 15
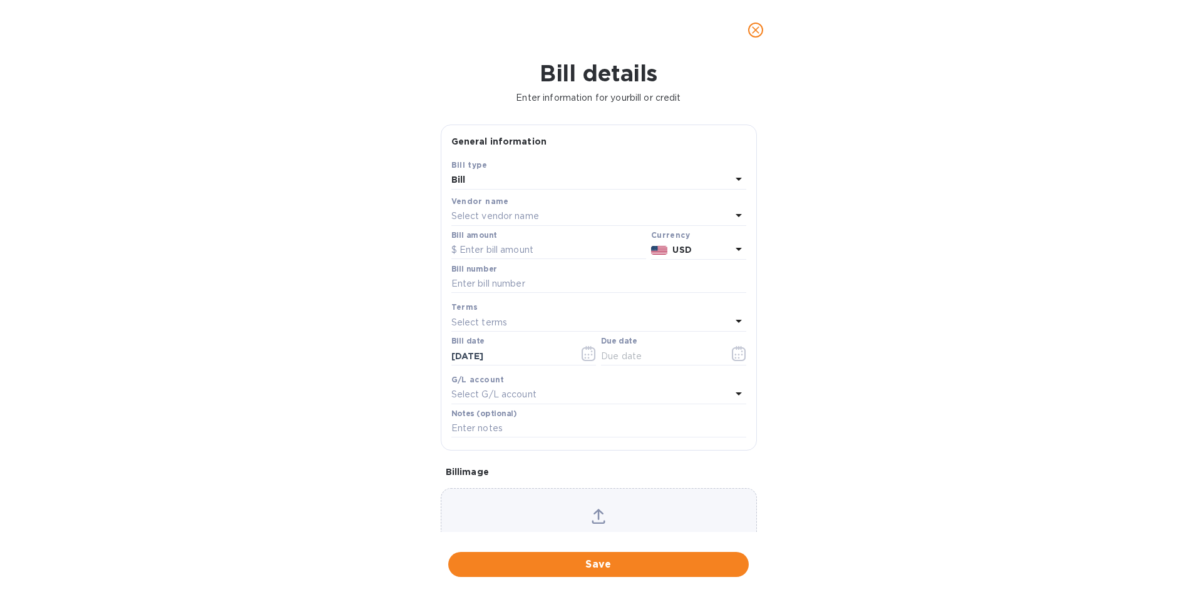
click at [470, 211] on p "Select vendor name" at bounding box center [496, 216] width 88 height 13
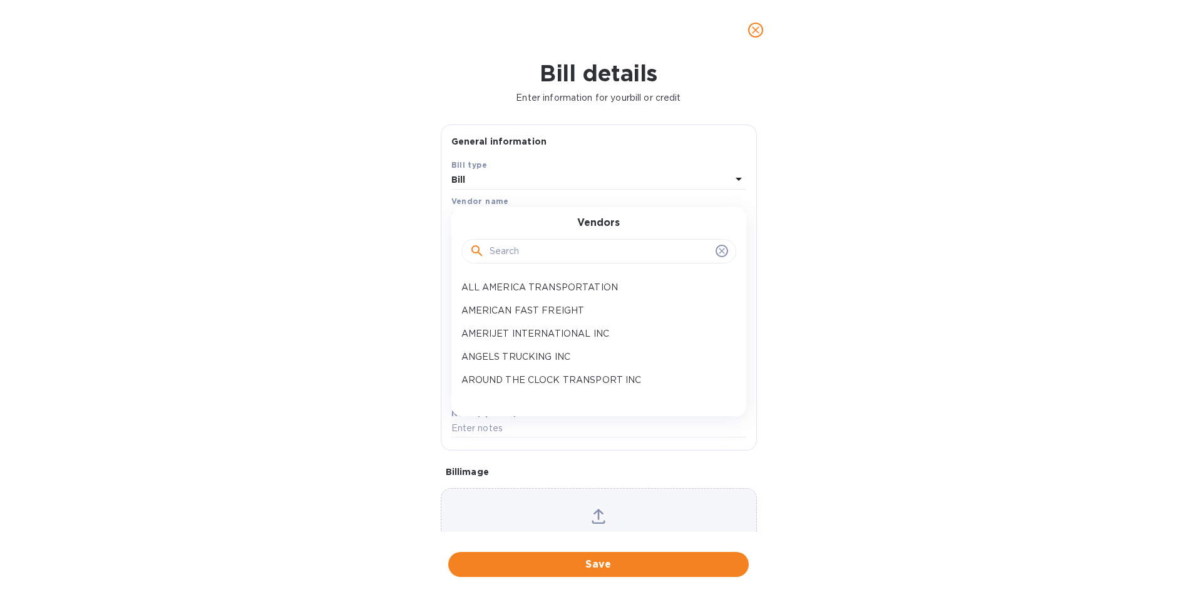
click at [493, 264] on div at bounding box center [599, 251] width 275 height 25
click at [495, 257] on input "text" at bounding box center [600, 251] width 221 height 19
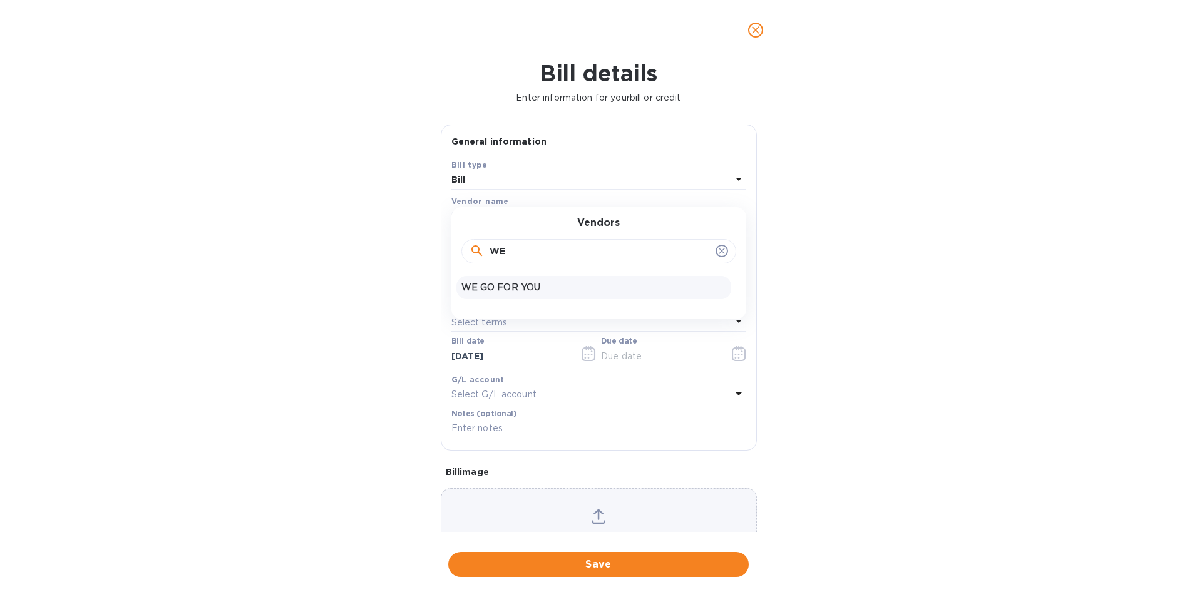
type input "WE"
click at [493, 284] on p "WE GO FOR YOU" at bounding box center [594, 287] width 265 height 13
click at [502, 252] on input "text" at bounding box center [549, 250] width 195 height 19
type input "5,705.00"
click at [485, 284] on input "text" at bounding box center [599, 284] width 295 height 19
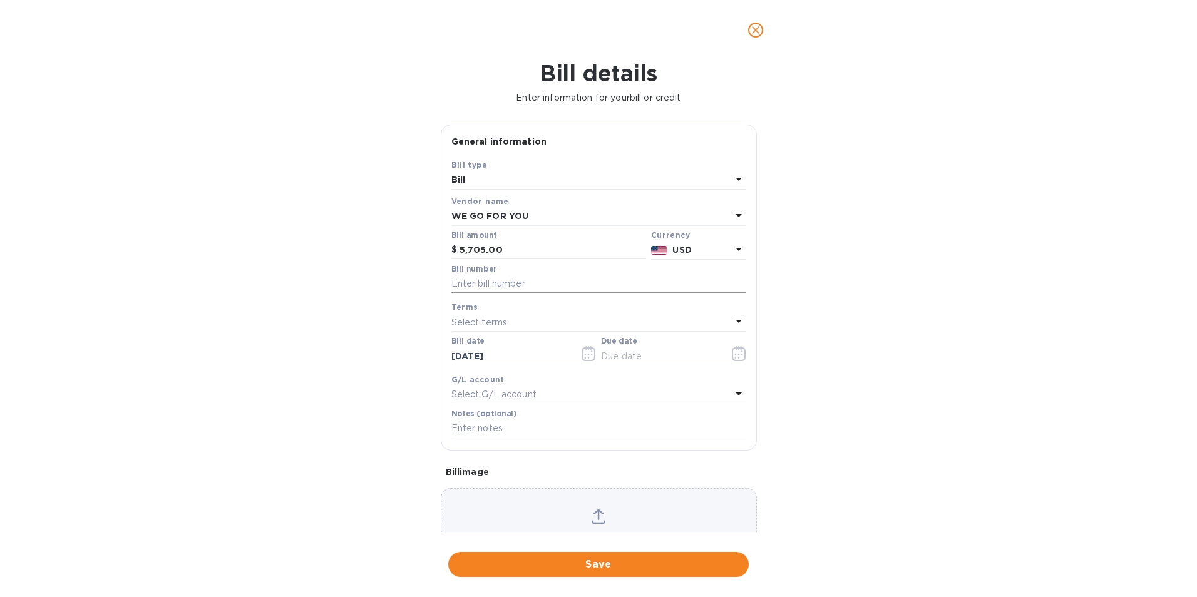
click at [474, 278] on input "text" at bounding box center [599, 284] width 295 height 19
click at [560, 282] on input "A107996," at bounding box center [599, 284] width 295 height 19
click at [566, 287] on input "A107996, A107987, A" at bounding box center [599, 284] width 295 height 19
type input "A107996, A107987, A107949"
click at [732, 359] on icon "button" at bounding box center [739, 353] width 14 height 15
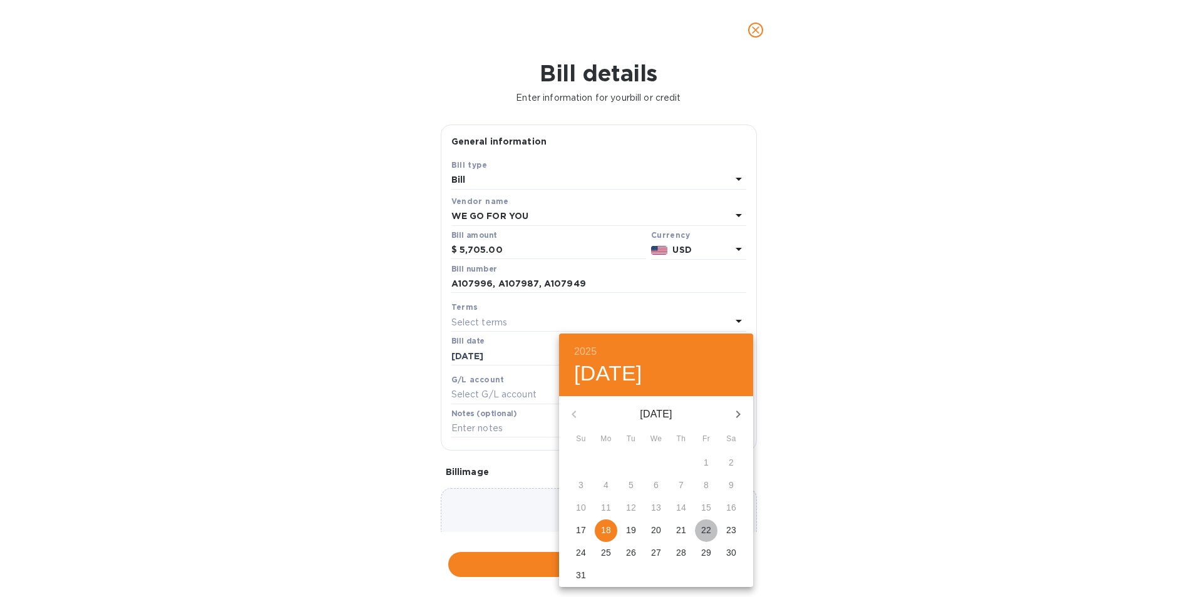
click at [712, 526] on span "22" at bounding box center [706, 530] width 23 height 13
type input "[DATE]"
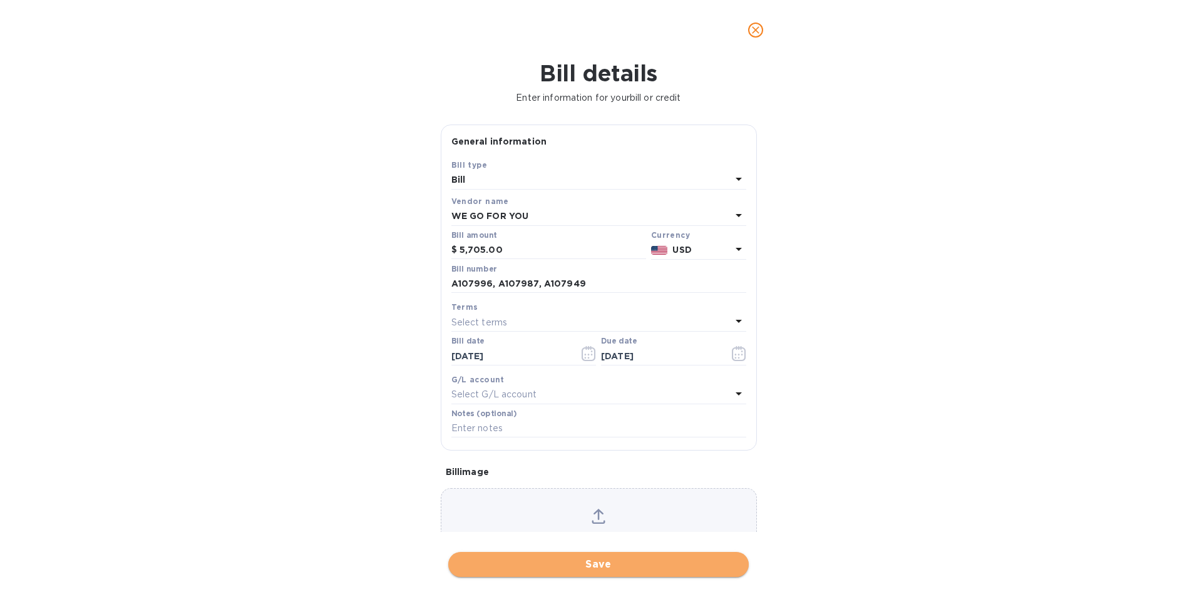
click at [618, 563] on span "Save" at bounding box center [598, 564] width 281 height 15
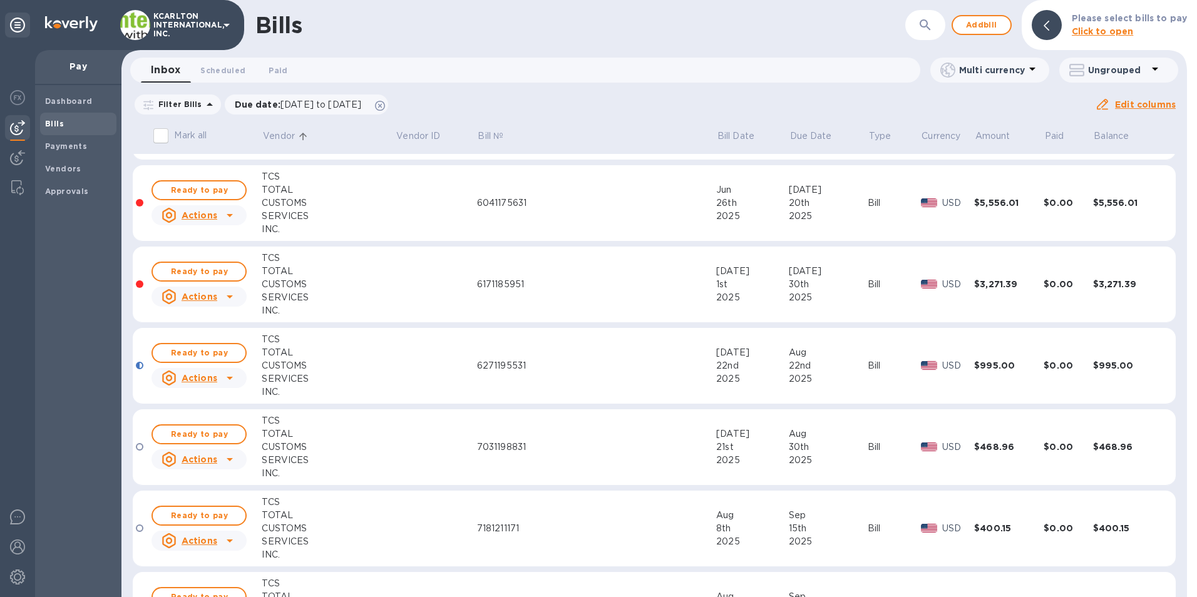
scroll to position [2137, 0]
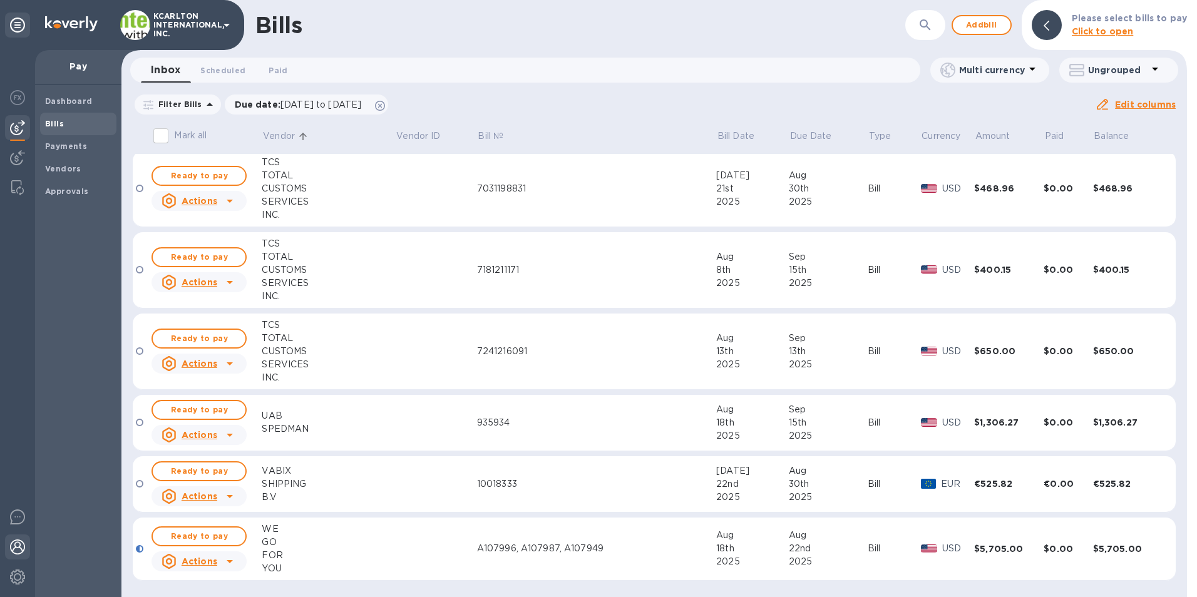
click at [14, 549] on img at bounding box center [17, 547] width 15 height 15
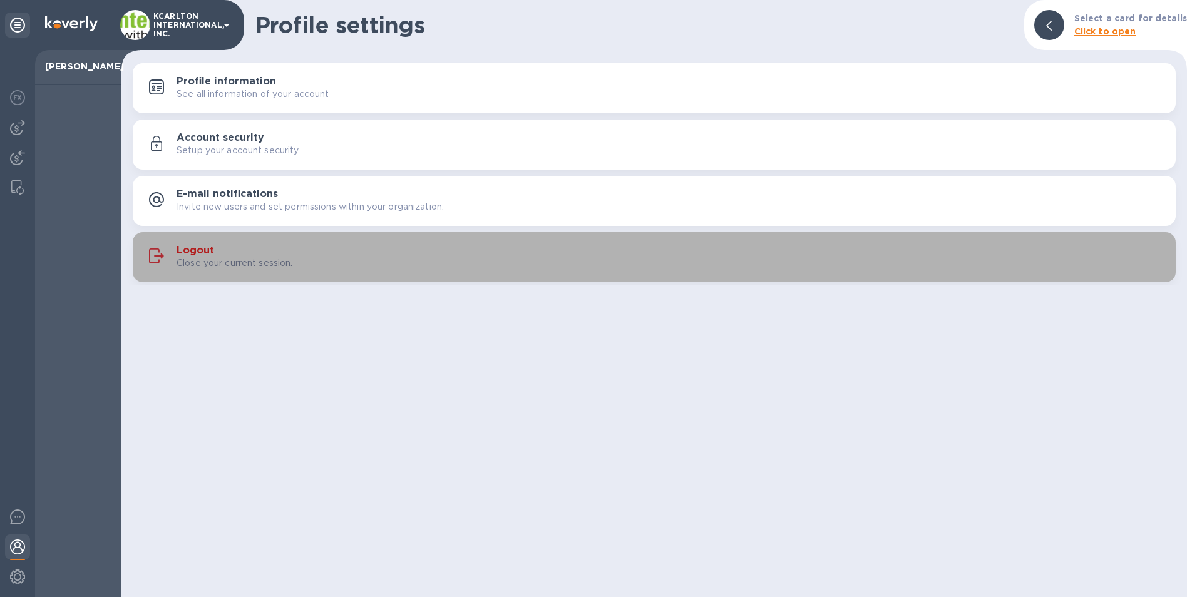
click at [235, 258] on p "Close your current session." at bounding box center [235, 263] width 116 height 13
